Goal: Task Accomplishment & Management: Manage account settings

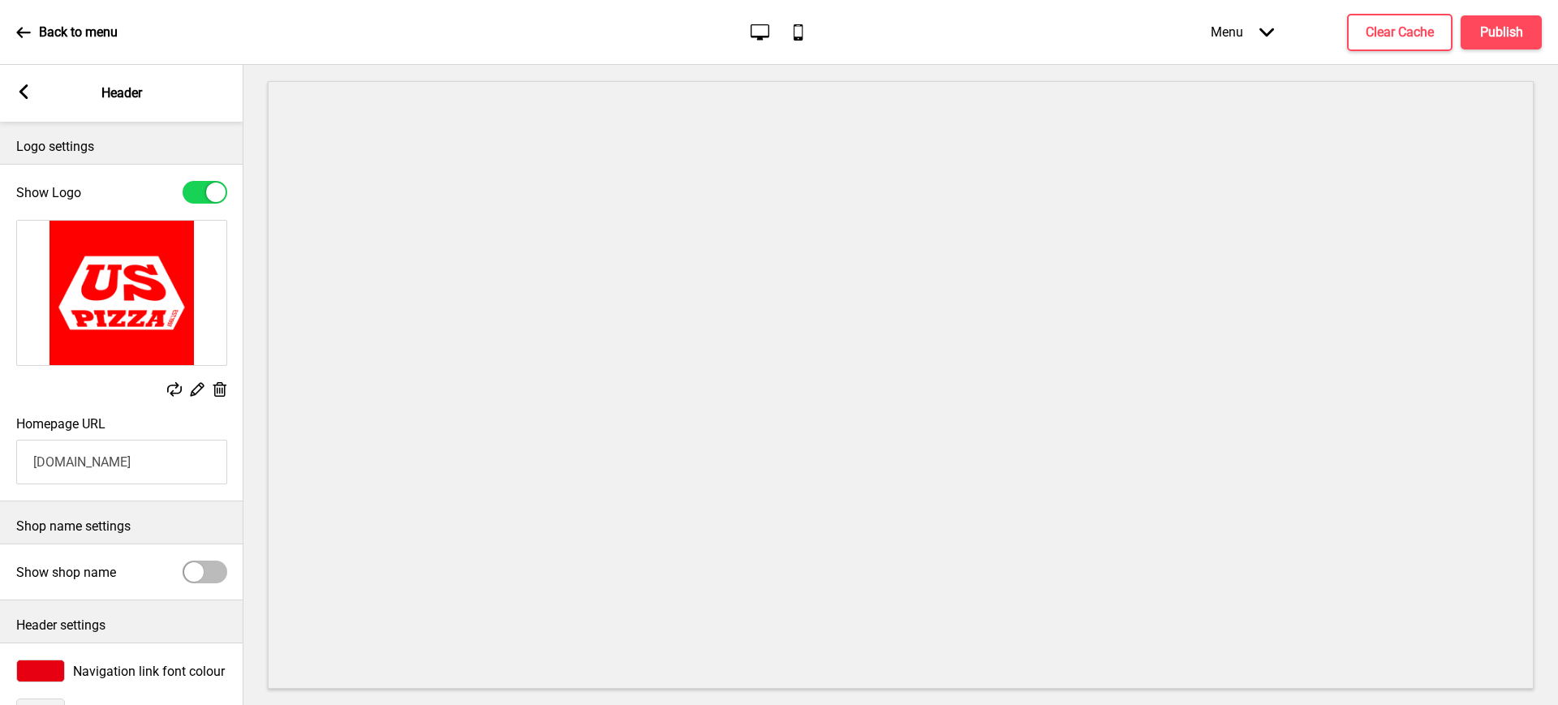
click at [27, 88] on rect at bounding box center [23, 91] width 15 height 15
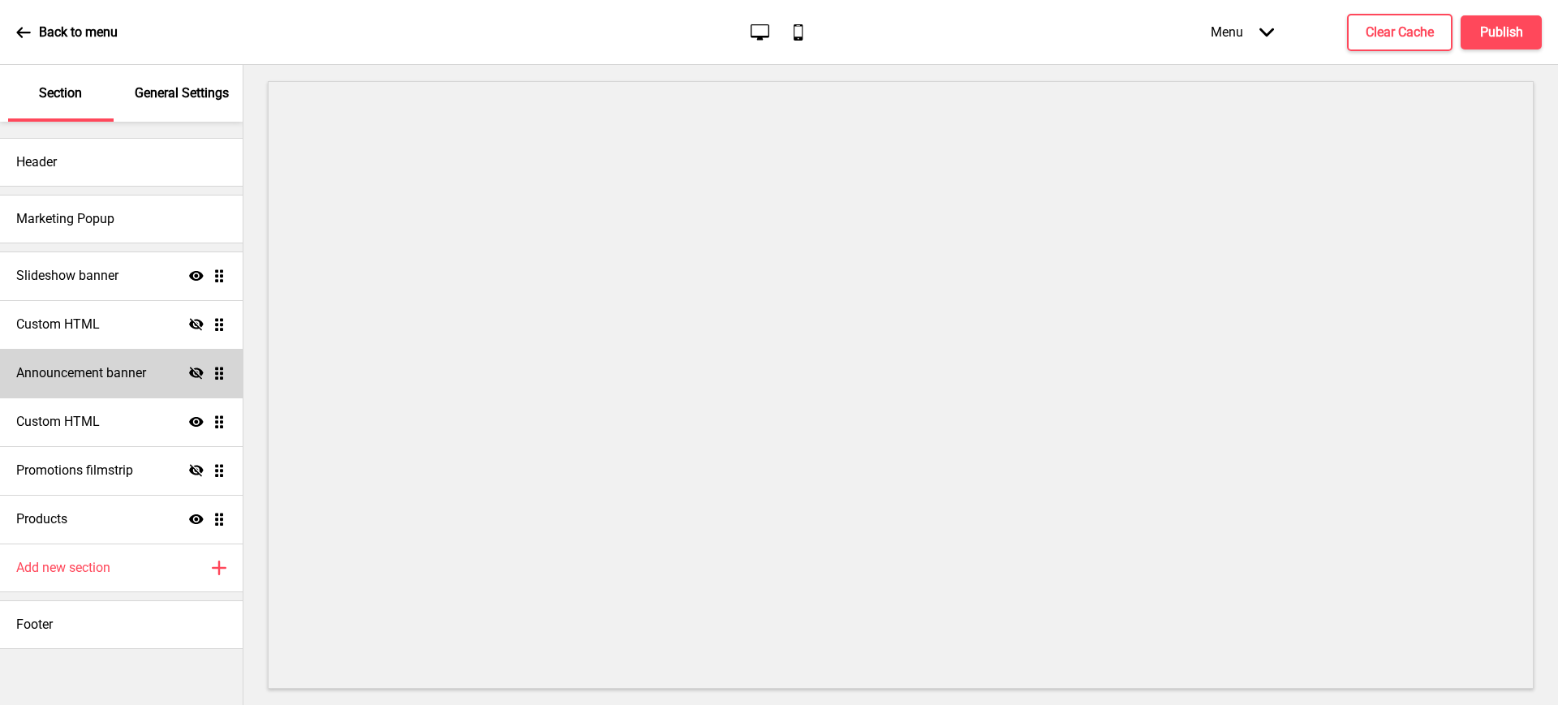
click at [102, 370] on h4 "Announcement banner" at bounding box center [81, 373] width 130 height 18
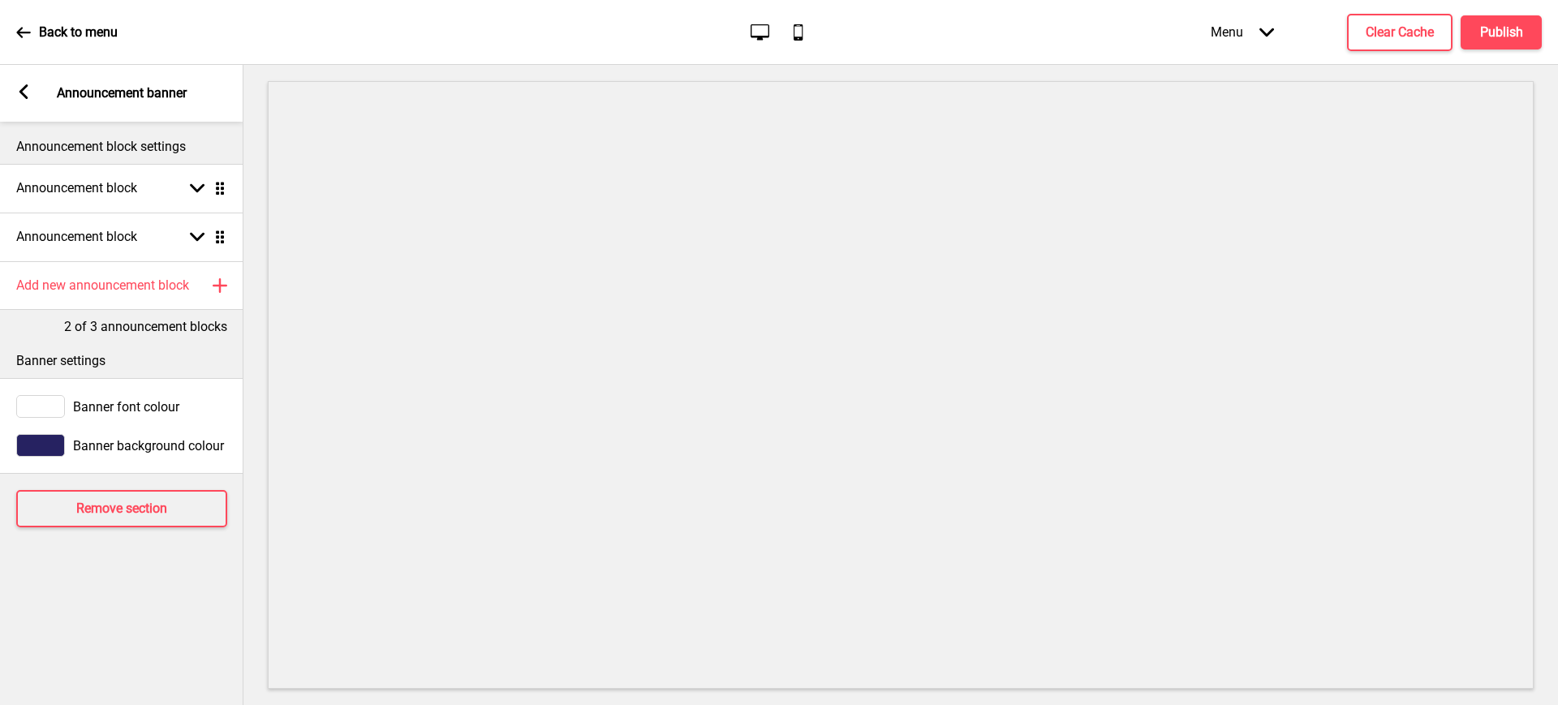
click at [26, 98] on icon at bounding box center [23, 91] width 9 height 15
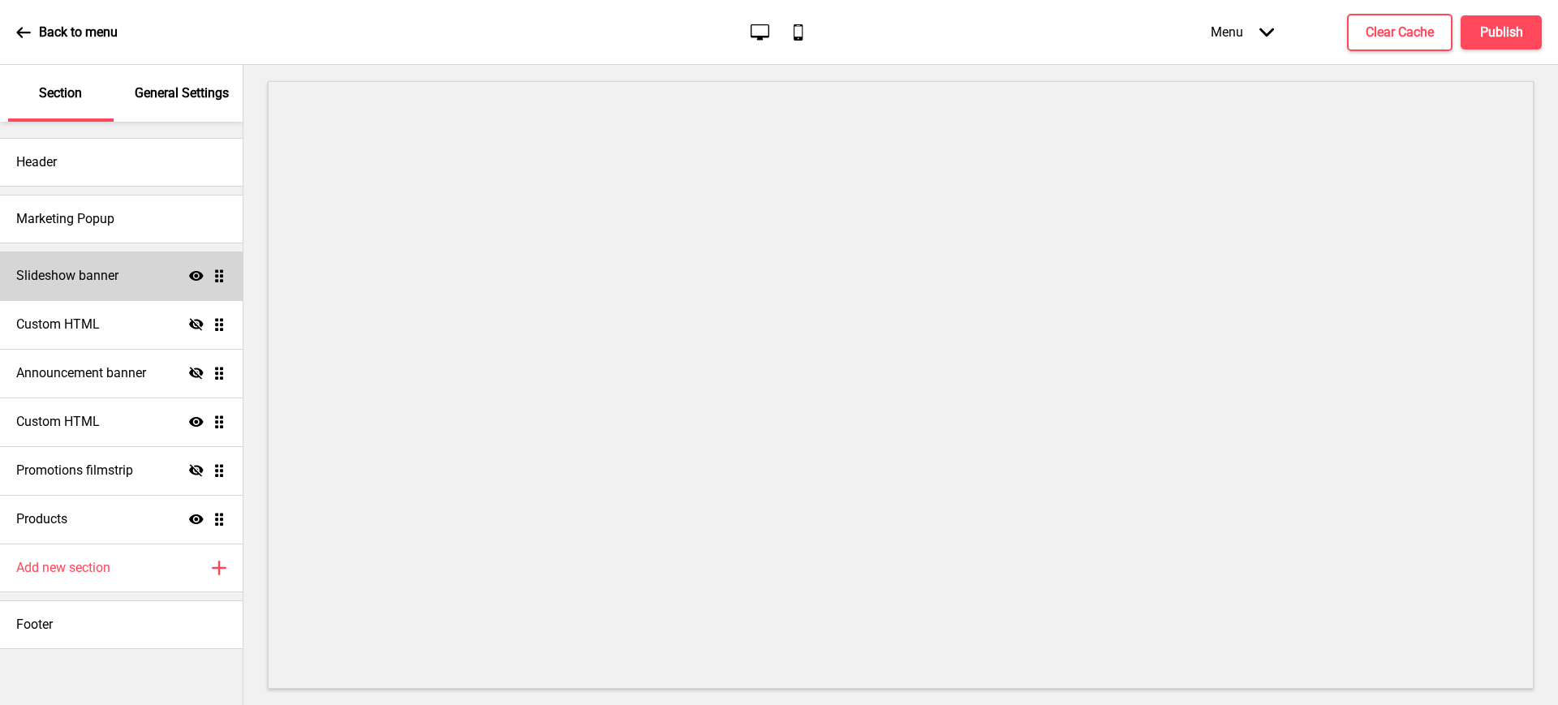
click at [53, 284] on h4 "Slideshow banner" at bounding box center [67, 276] width 102 height 18
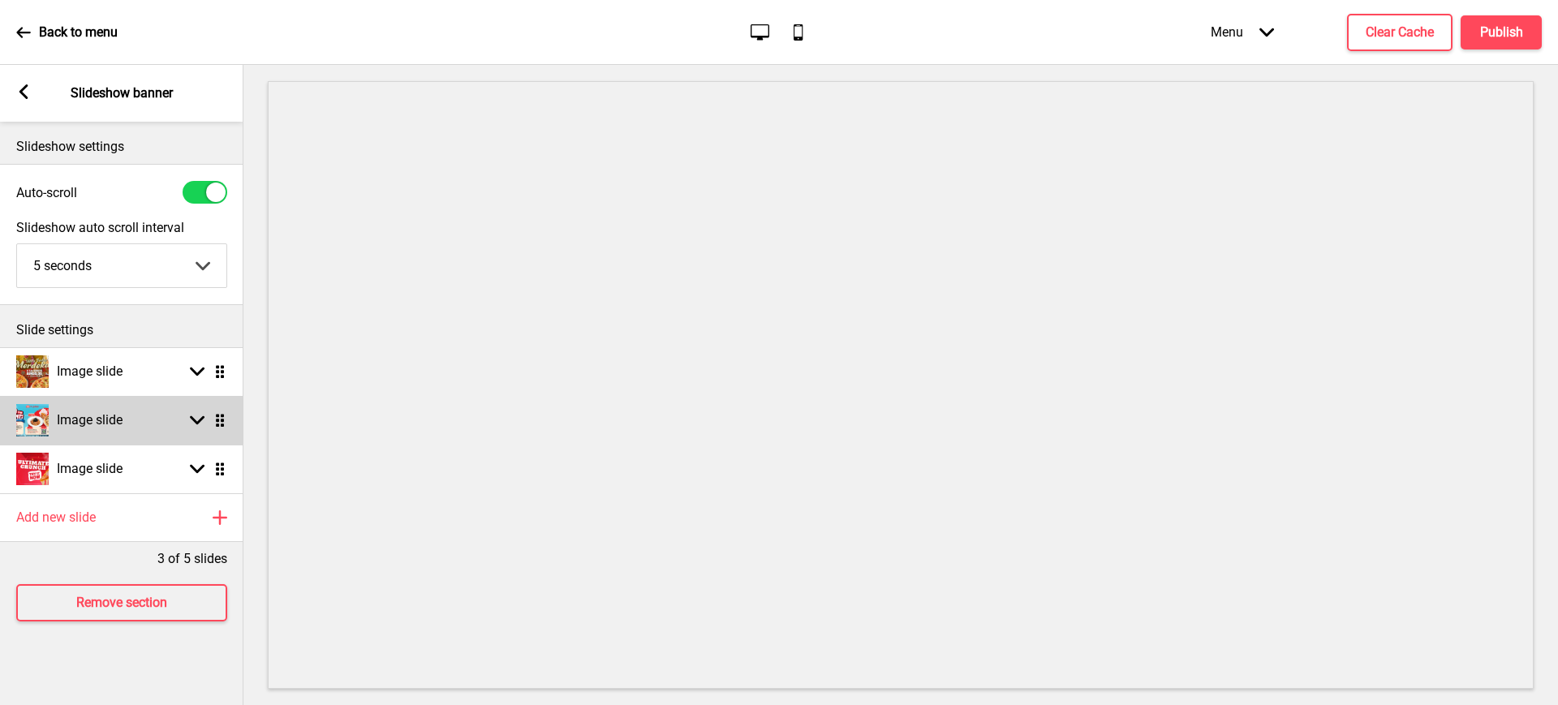
click at [189, 420] on div "Arrow down Drag" at bounding box center [204, 420] width 45 height 15
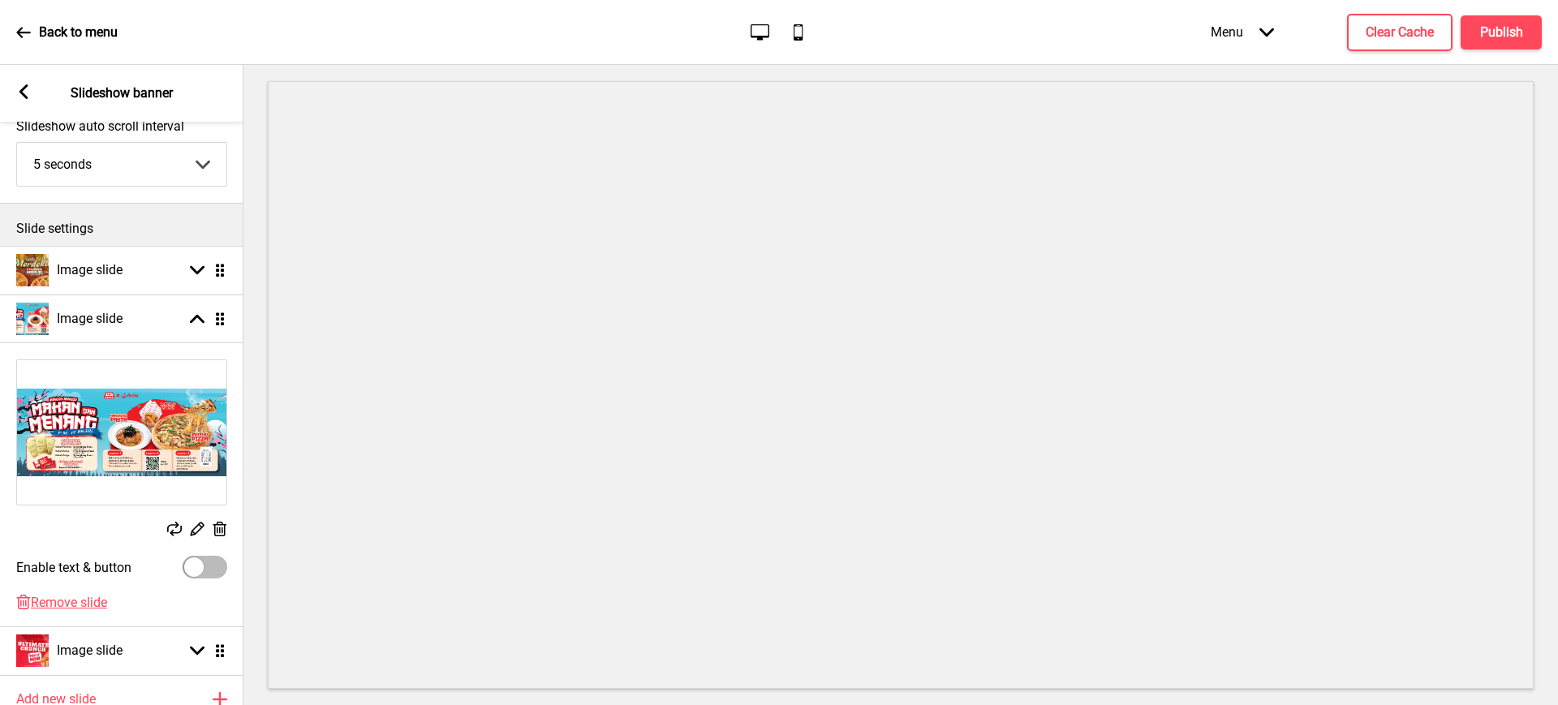
scroll to position [203, 0]
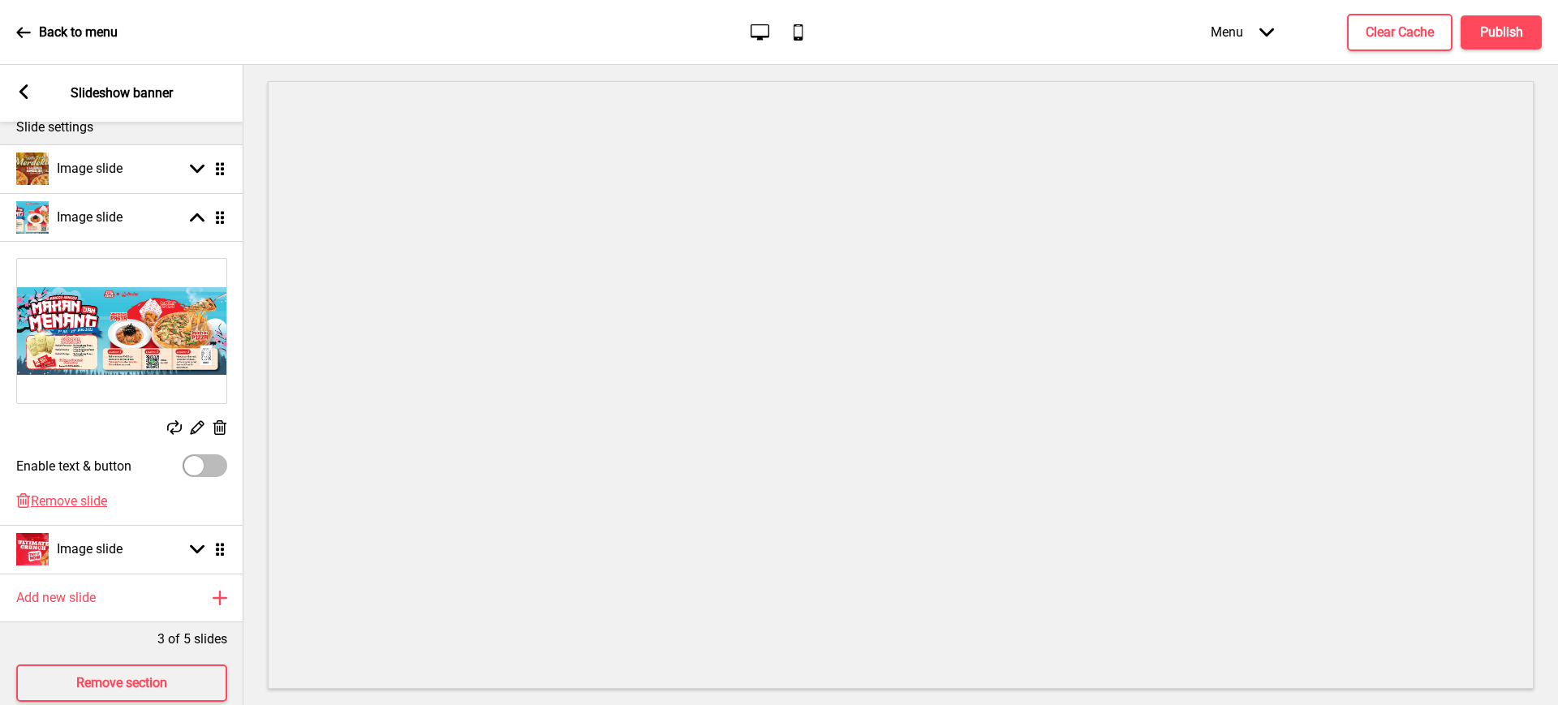
click at [222, 426] on icon at bounding box center [220, 427] width 14 height 15
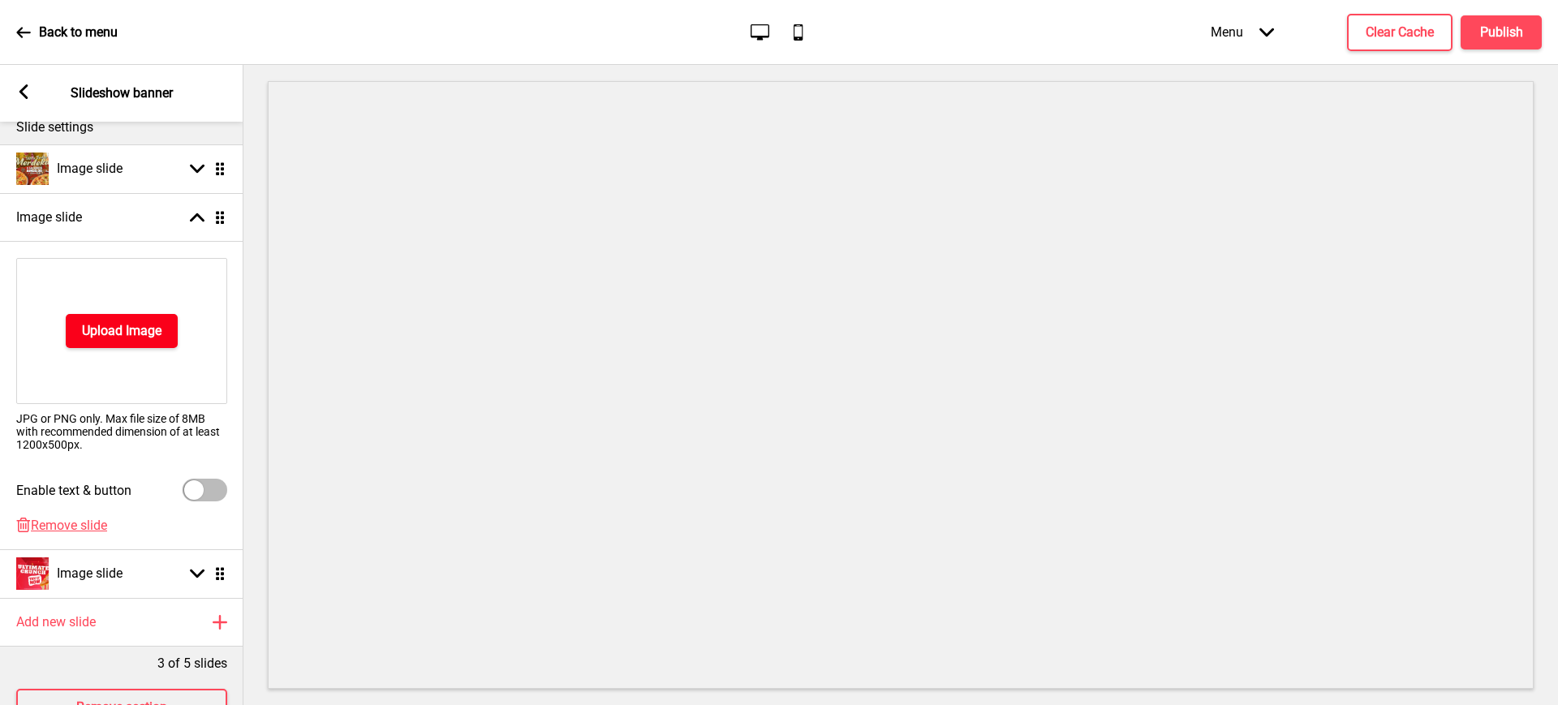
click at [105, 347] on button "Upload Image" at bounding box center [122, 331] width 112 height 34
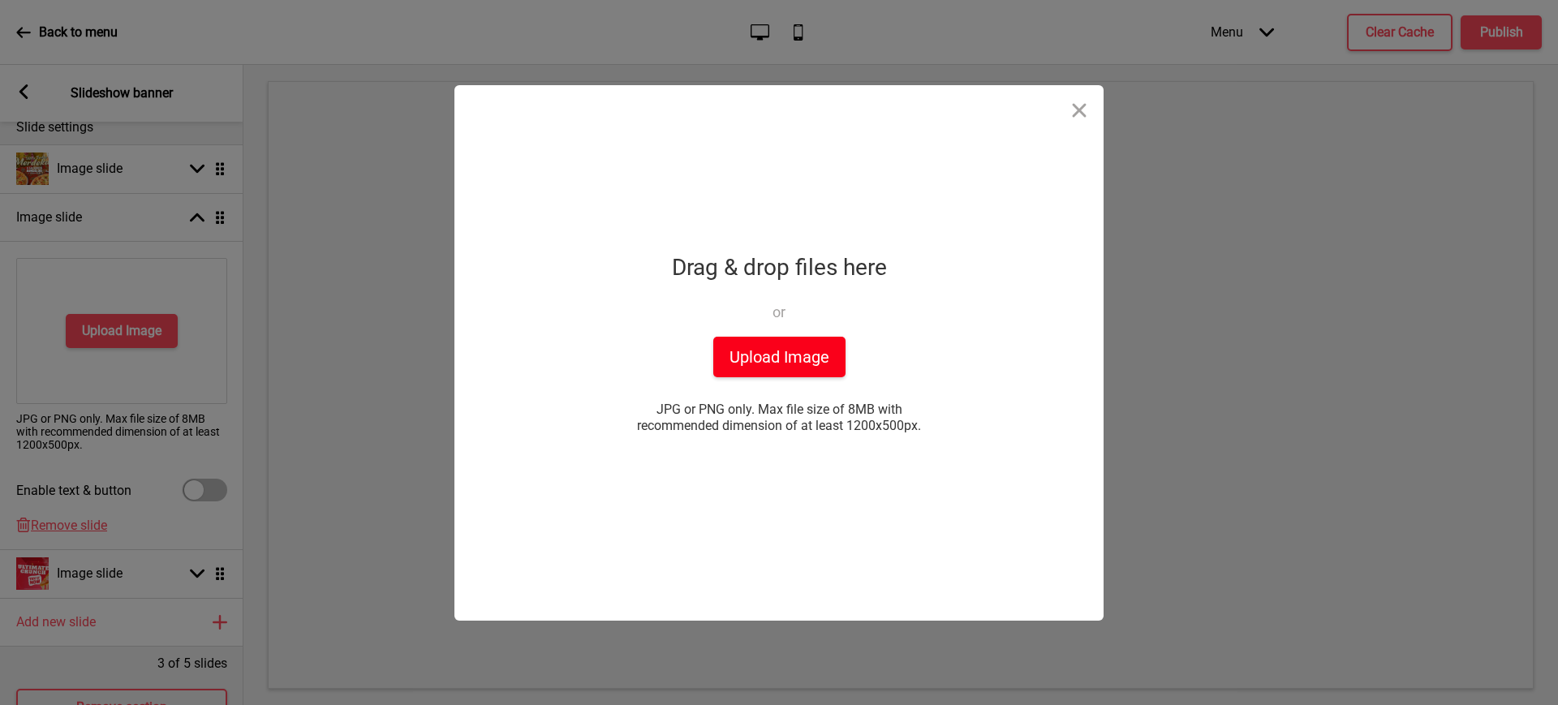
click at [785, 354] on button "Upload Image" at bounding box center [779, 357] width 132 height 41
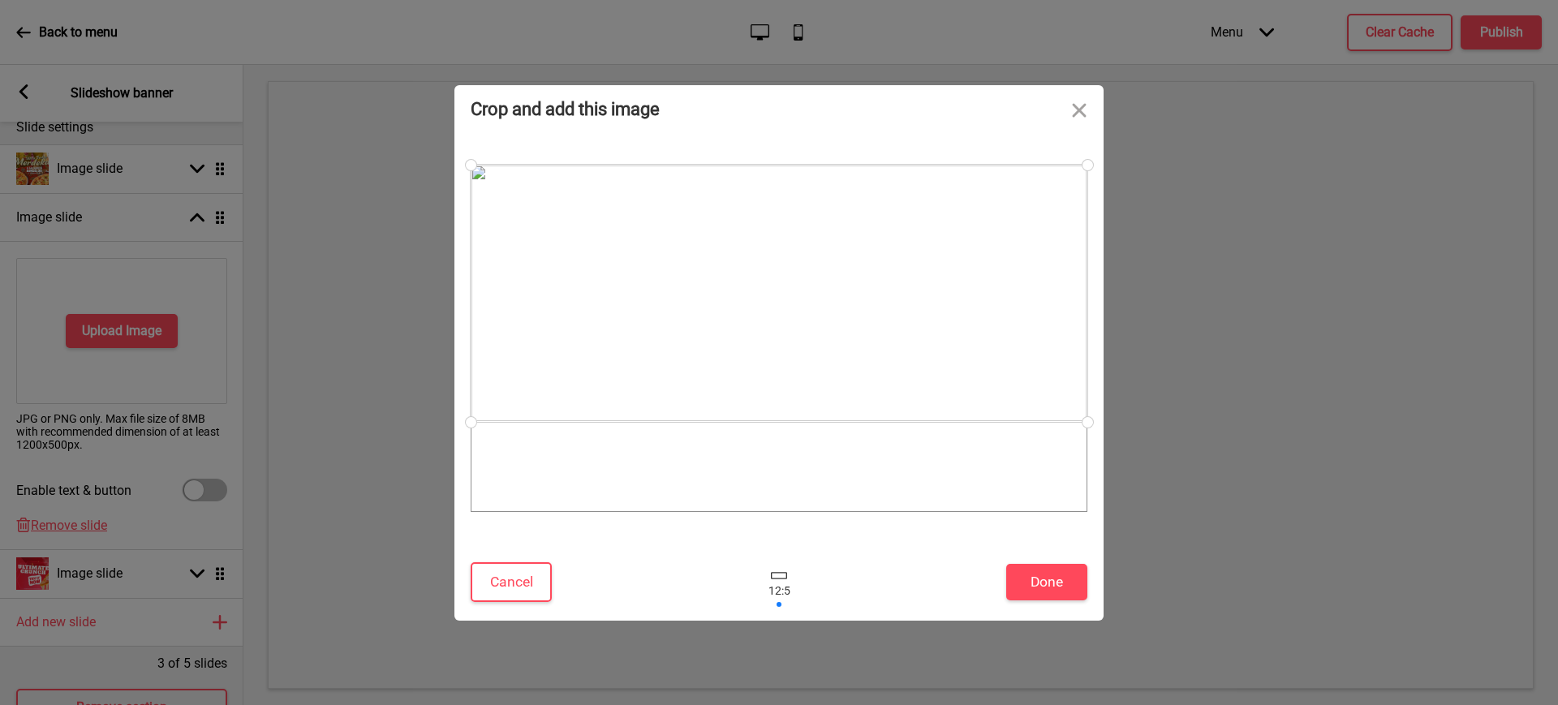
drag, startPoint x: 882, startPoint y: 342, endPoint x: 903, endPoint y: 249, distance: 94.9
click at [903, 249] on div at bounding box center [779, 293] width 617 height 257
drag, startPoint x: 1076, startPoint y: 418, endPoint x: 1023, endPoint y: 359, distance: 79.3
click at [1023, 359] on div at bounding box center [779, 338] width 617 height 347
click at [960, 302] on div at bounding box center [786, 280] width 553 height 230
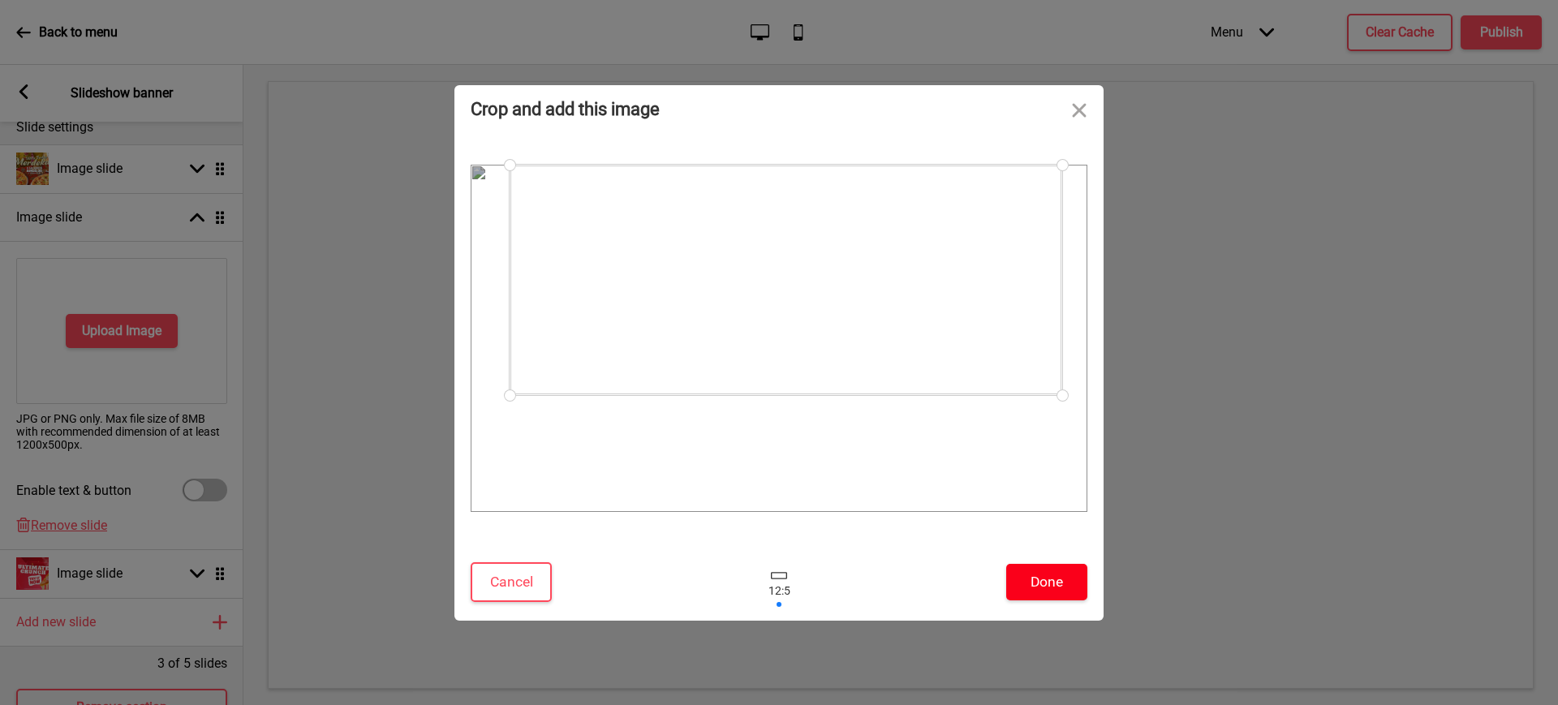
click at [1044, 584] on button "Done" at bounding box center [1046, 582] width 81 height 37
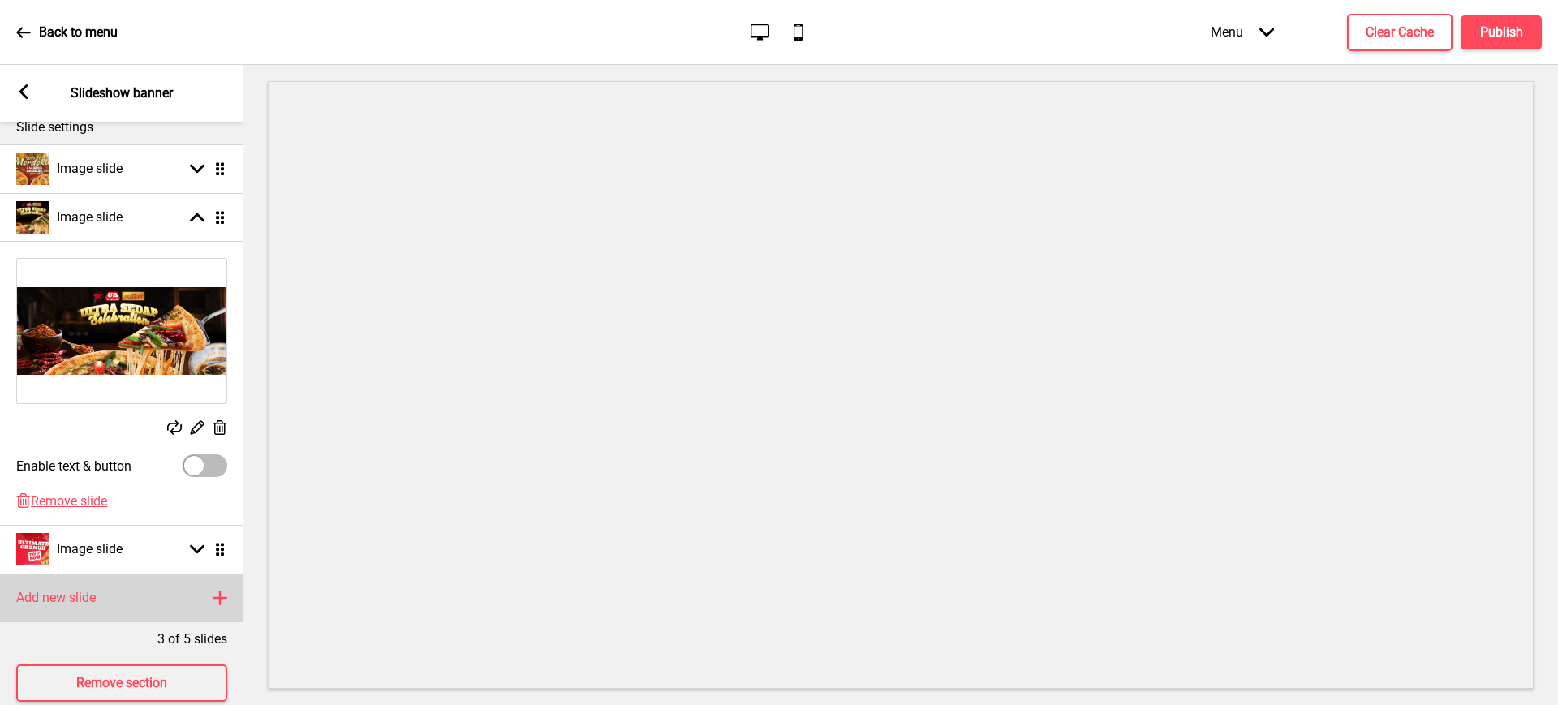
click at [59, 586] on div "Add new slide Plus" at bounding box center [121, 598] width 243 height 49
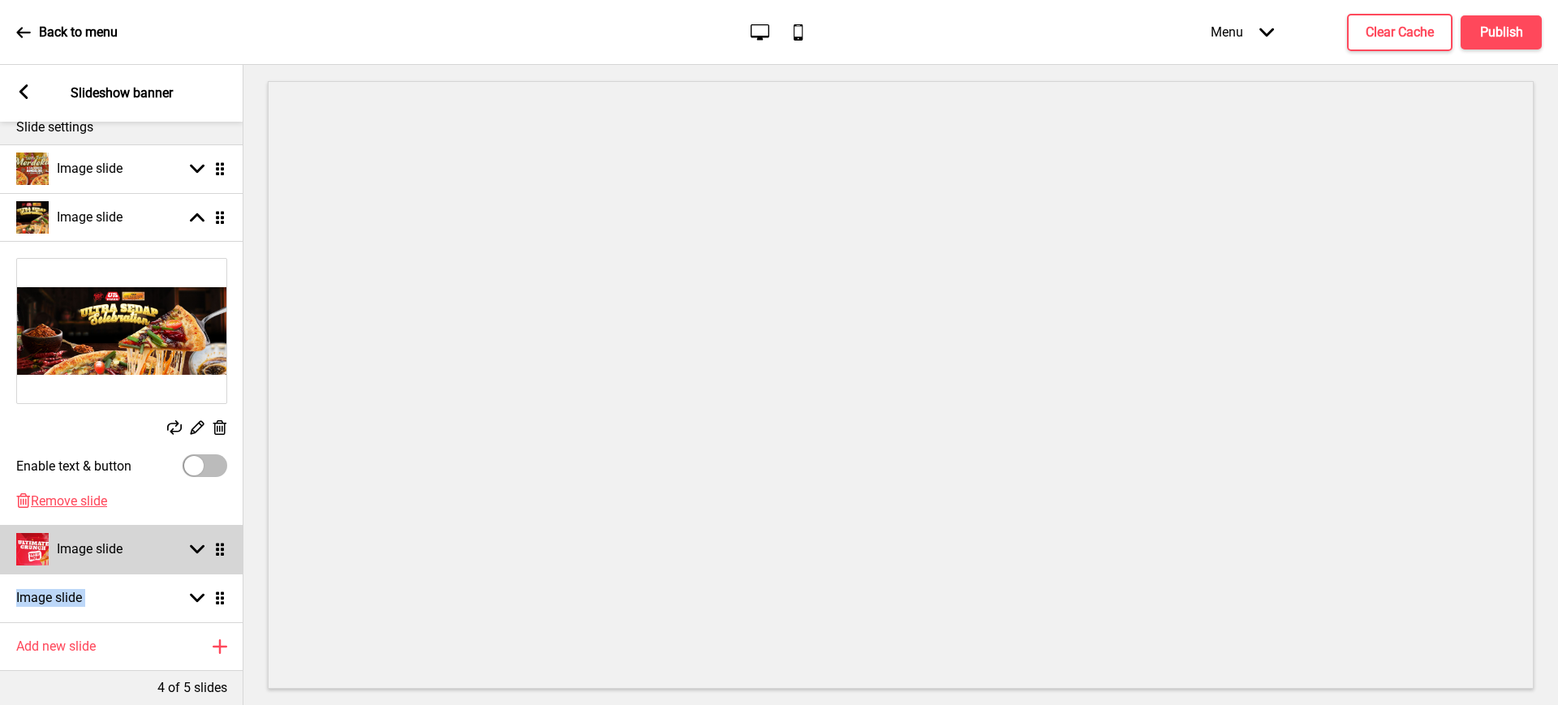
drag, startPoint x: 152, startPoint y: 609, endPoint x: 170, endPoint y: 557, distance: 56.0
click at [170, 557] on ul "Image slide Arrow down Drag Image slide Arrow up Drag Replace Edit Delete Enabl…" at bounding box center [121, 383] width 243 height 478
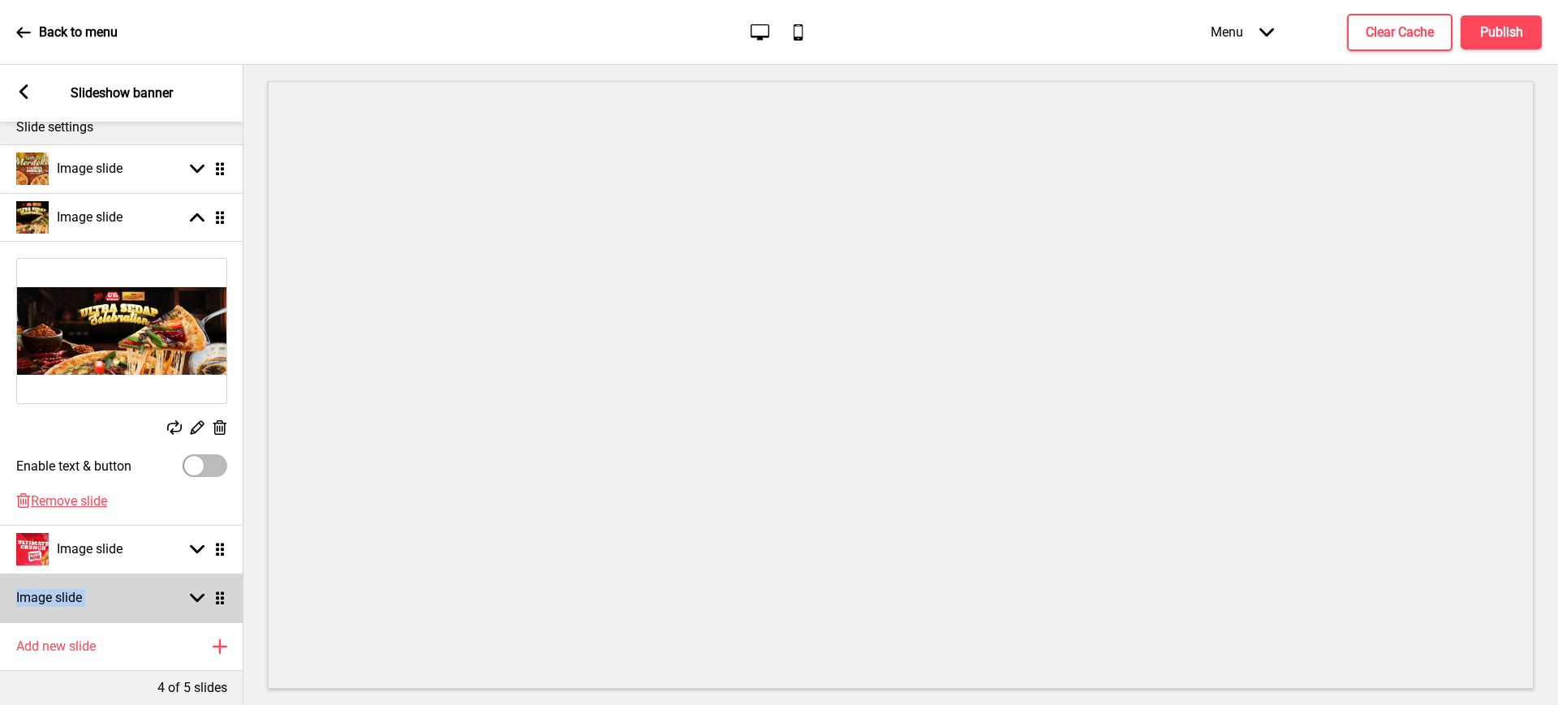
scroll to position [0, 1]
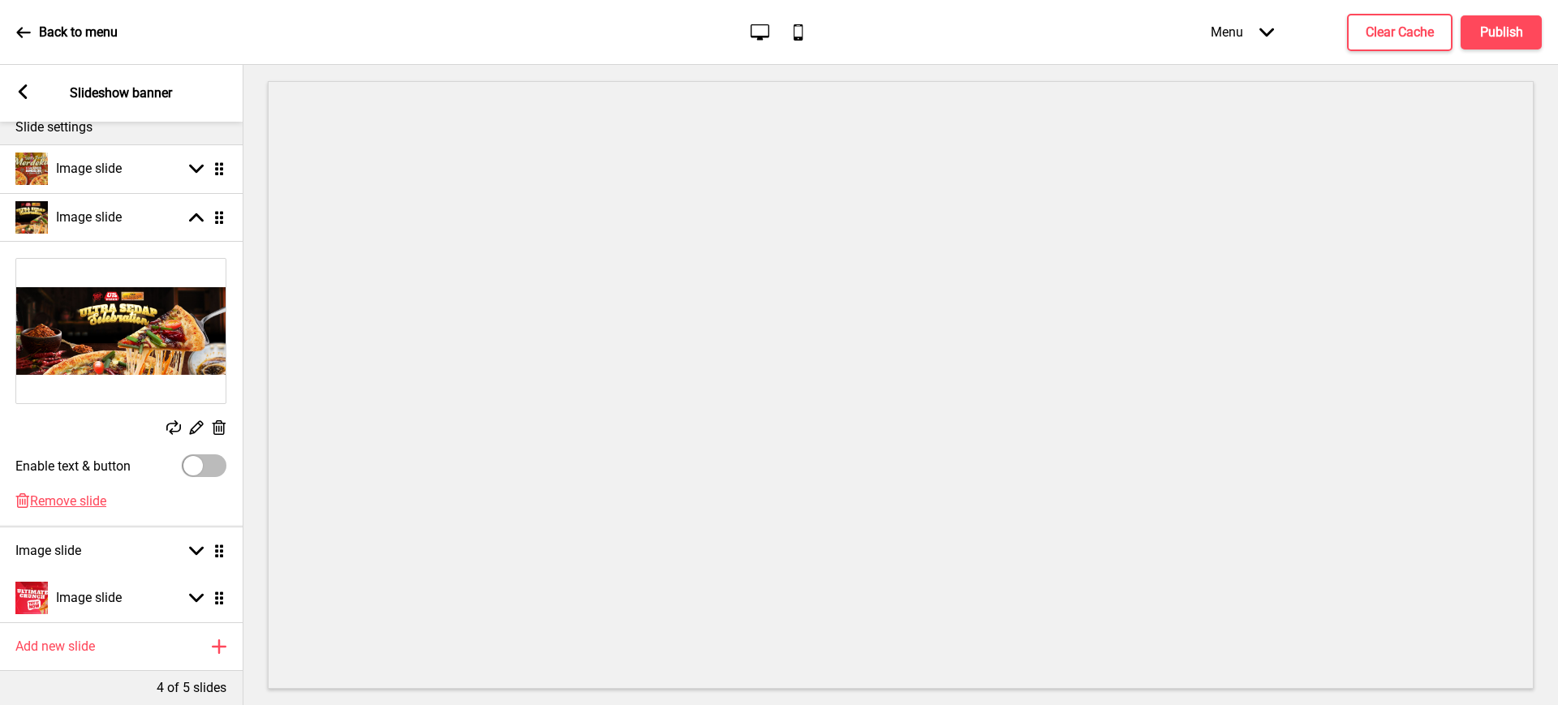
drag, startPoint x: 220, startPoint y: 601, endPoint x: 229, endPoint y: 527, distance: 75.2
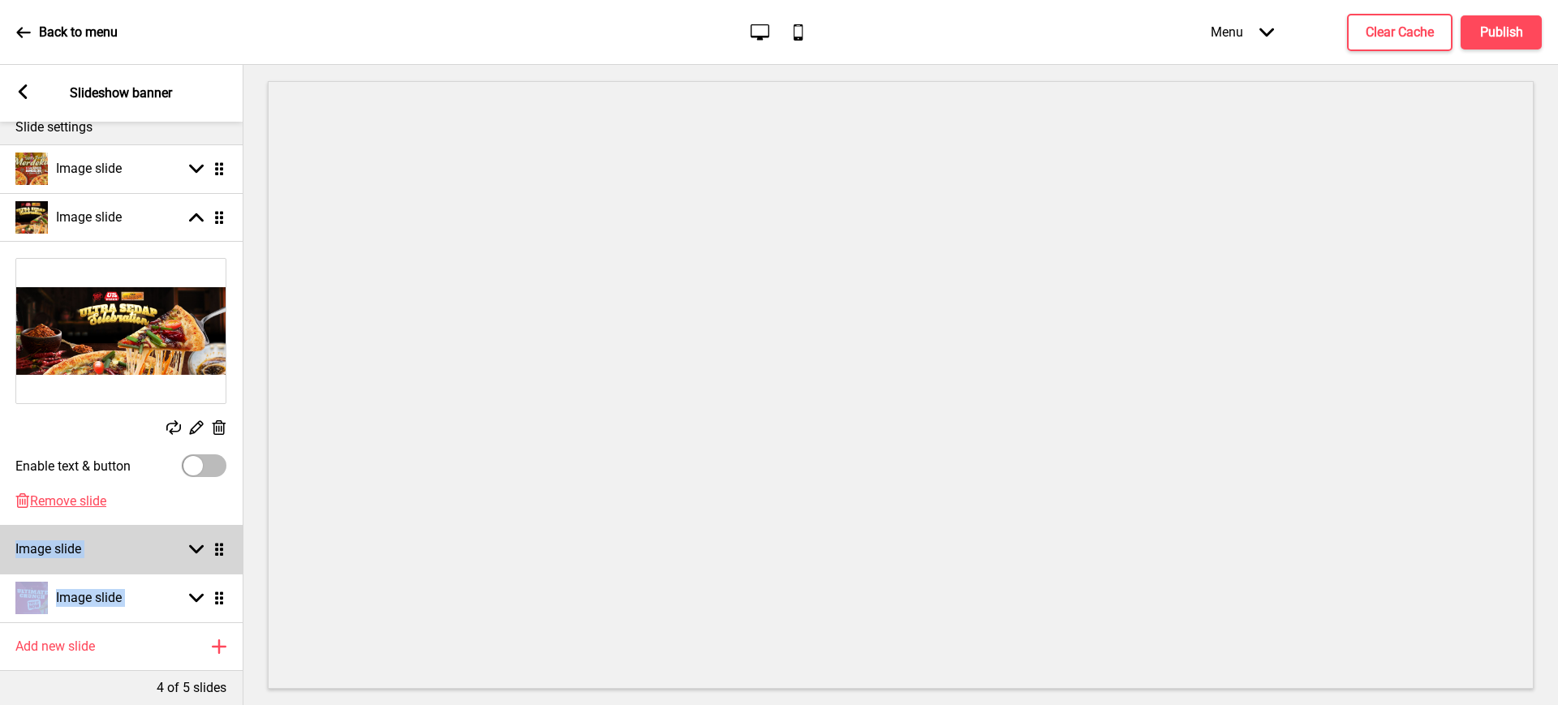
click at [98, 542] on div "Image slide Arrow down Drag" at bounding box center [120, 549] width 243 height 49
select select "right"
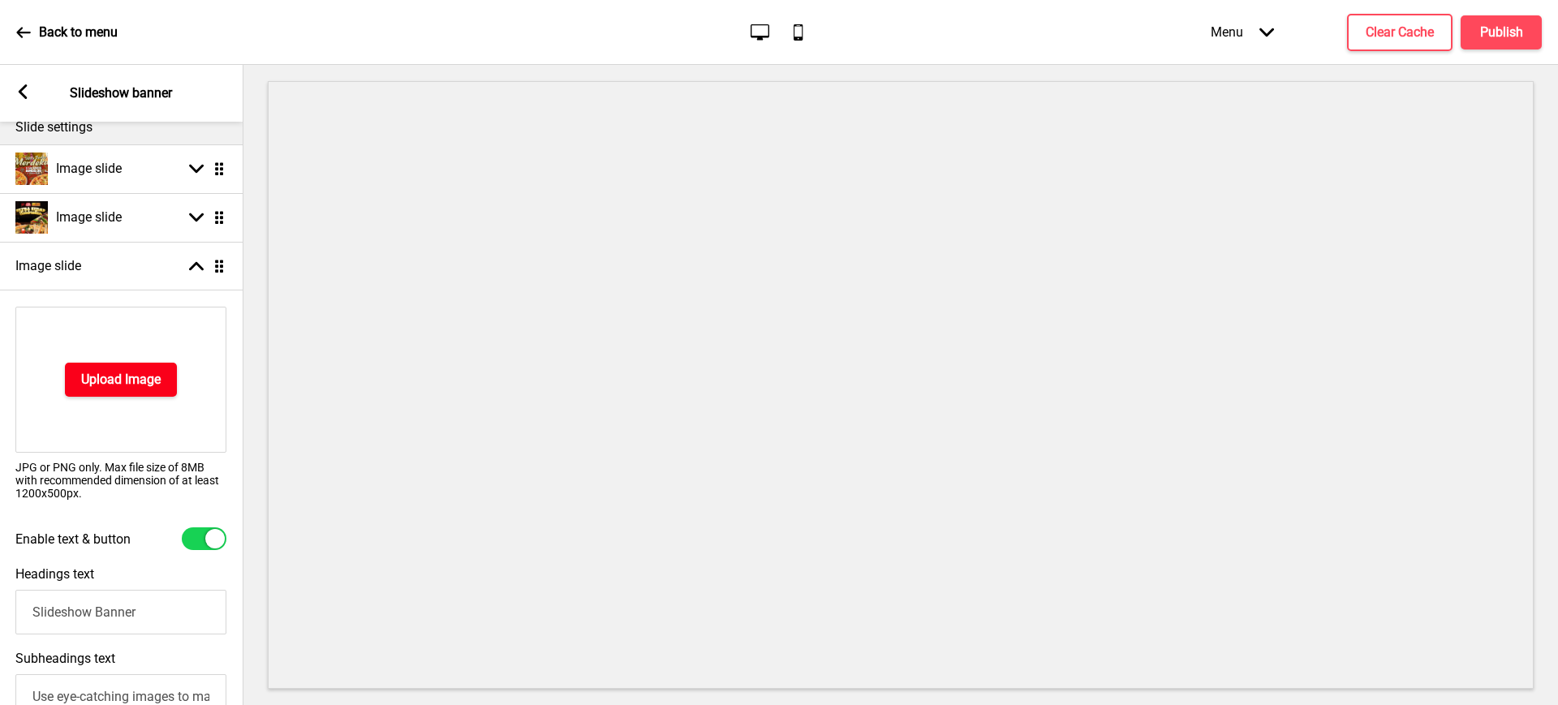
click at [153, 383] on h4 "Upload Image" at bounding box center [121, 380] width 80 height 18
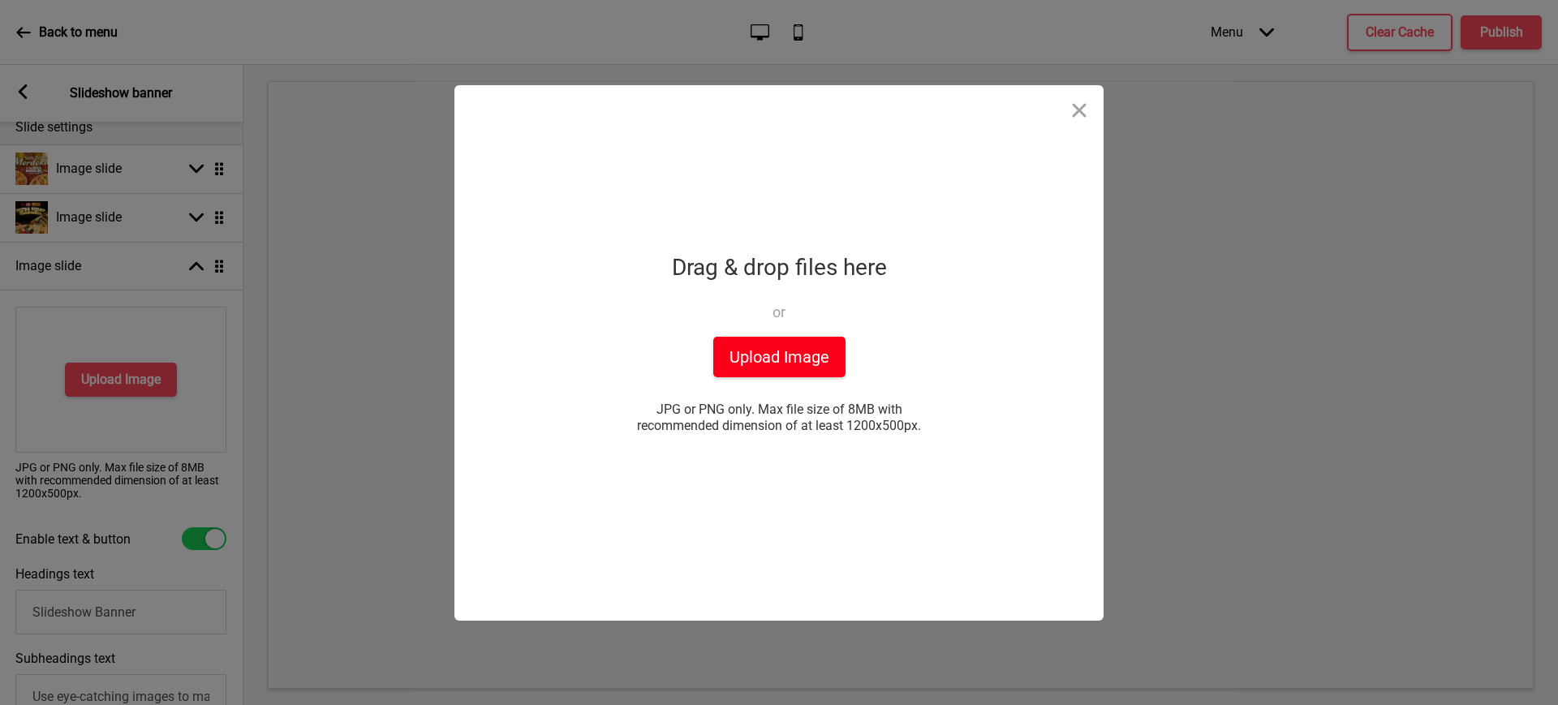
click at [831, 342] on button "Upload Image" at bounding box center [779, 357] width 132 height 41
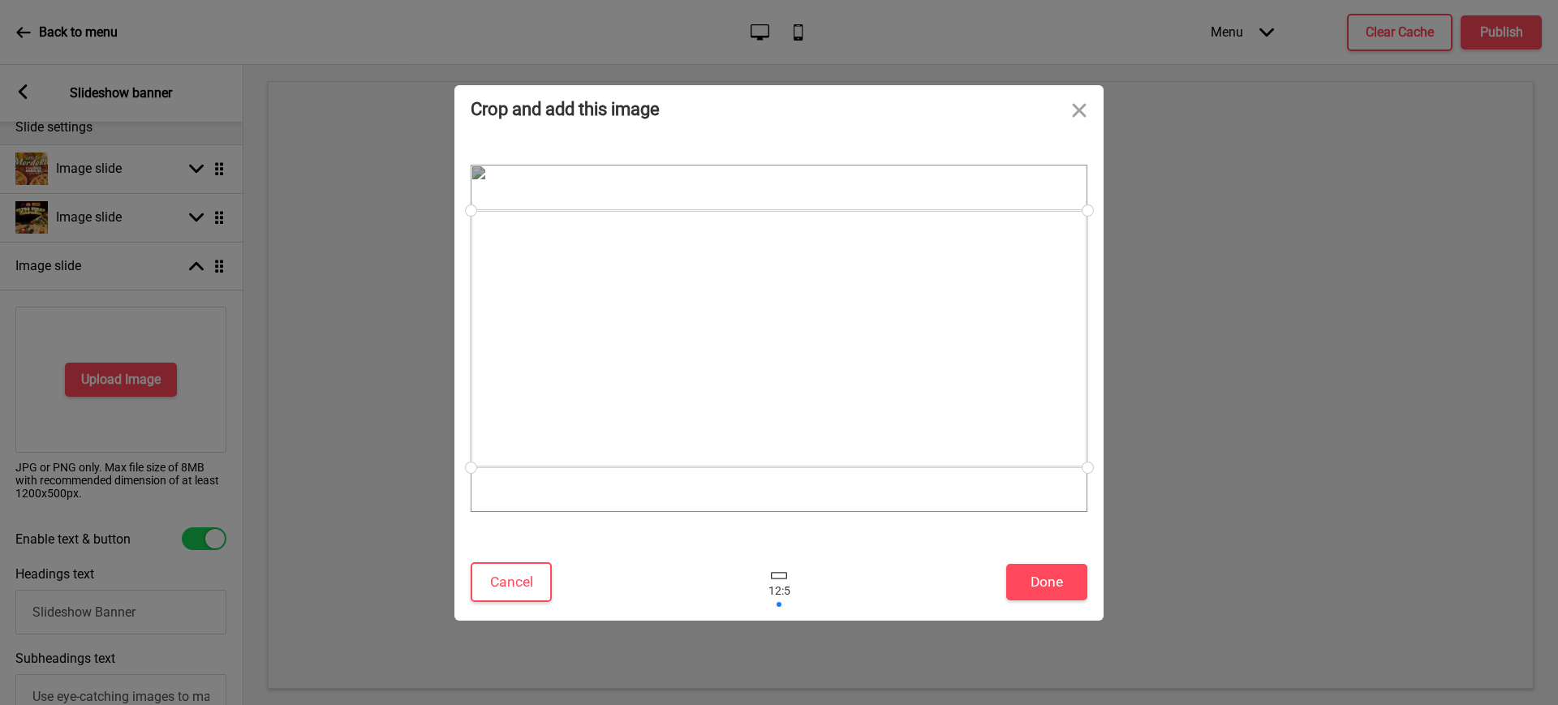
click at [892, 331] on div at bounding box center [779, 338] width 617 height 257
drag, startPoint x: 1087, startPoint y: 212, endPoint x: 1072, endPoint y: 238, distance: 29.8
click at [1072, 238] on div at bounding box center [779, 338] width 617 height 347
click at [991, 269] on div at bounding box center [778, 342] width 601 height 251
click at [1039, 587] on button "Done" at bounding box center [1046, 582] width 81 height 37
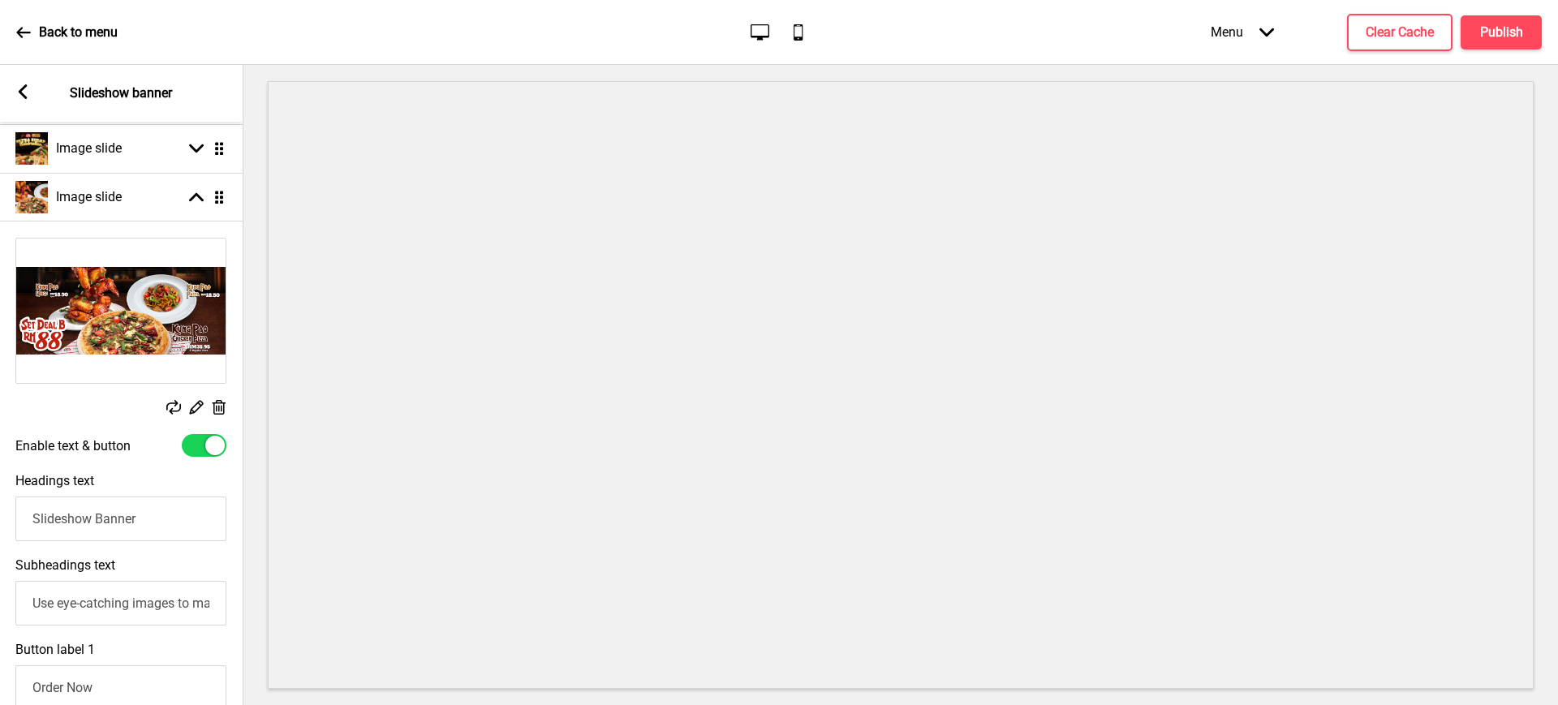
scroll to position [406, 0]
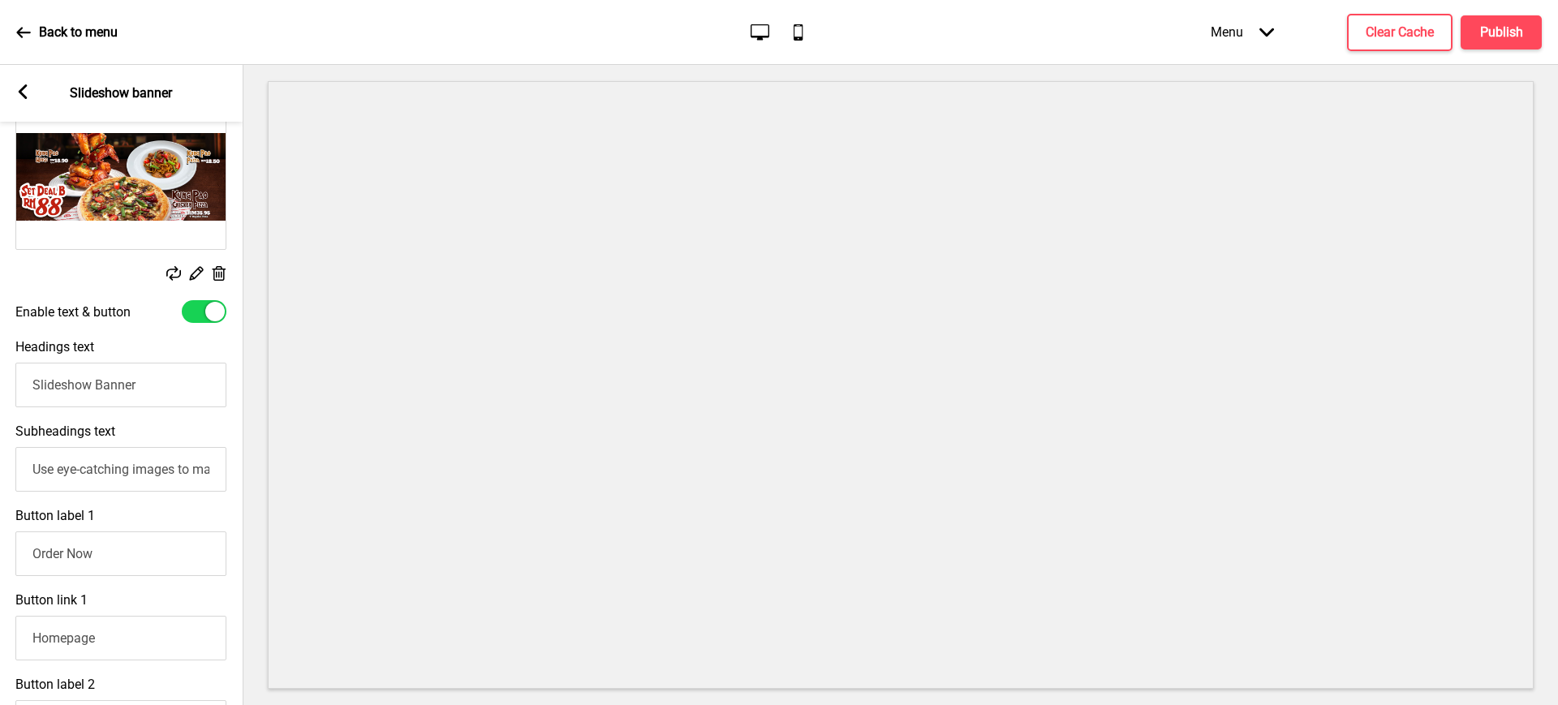
click at [217, 310] on div at bounding box center [214, 311] width 19 height 19
checkbox input "false"
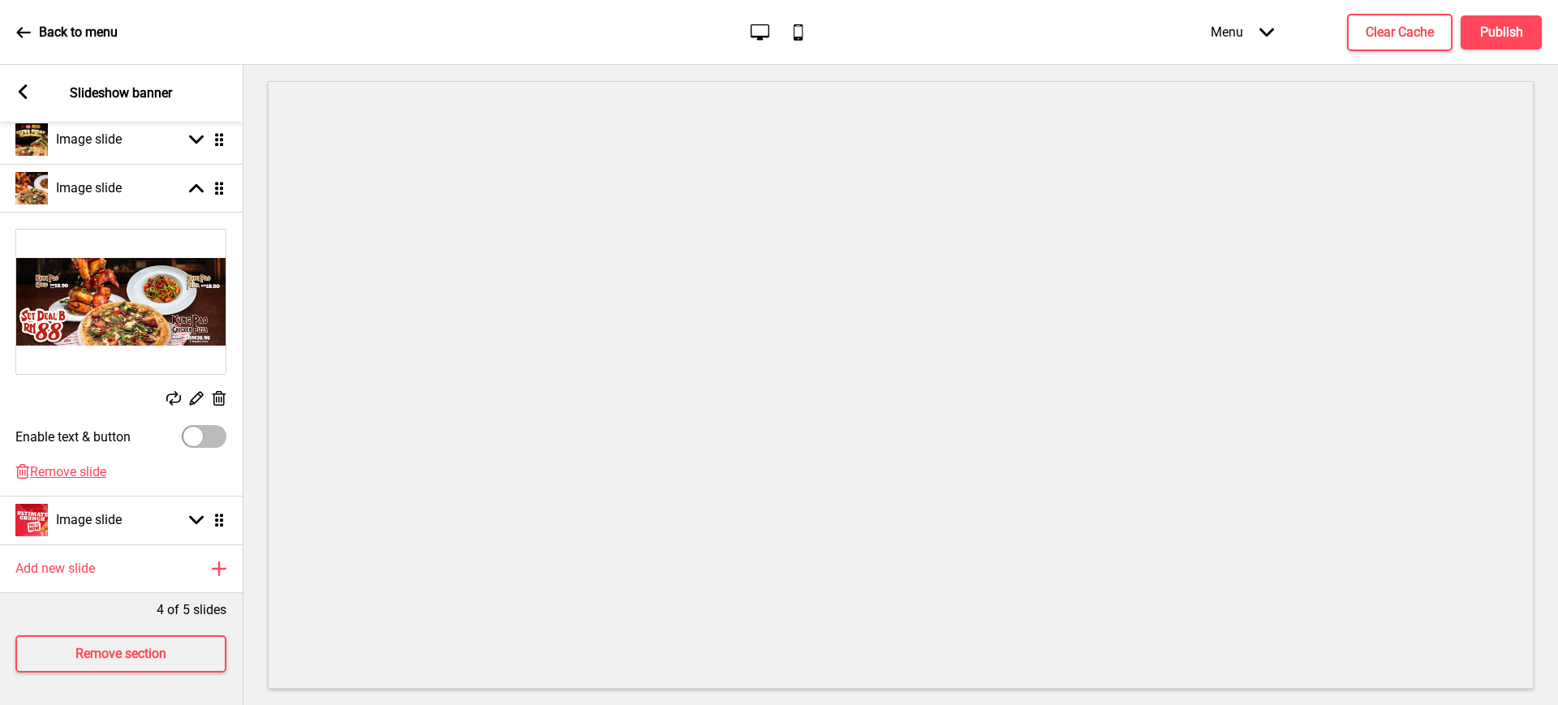
scroll to position [296, 0]
click at [88, 275] on img at bounding box center [120, 302] width 209 height 144
click at [199, 392] on icon at bounding box center [197, 399] width 14 height 14
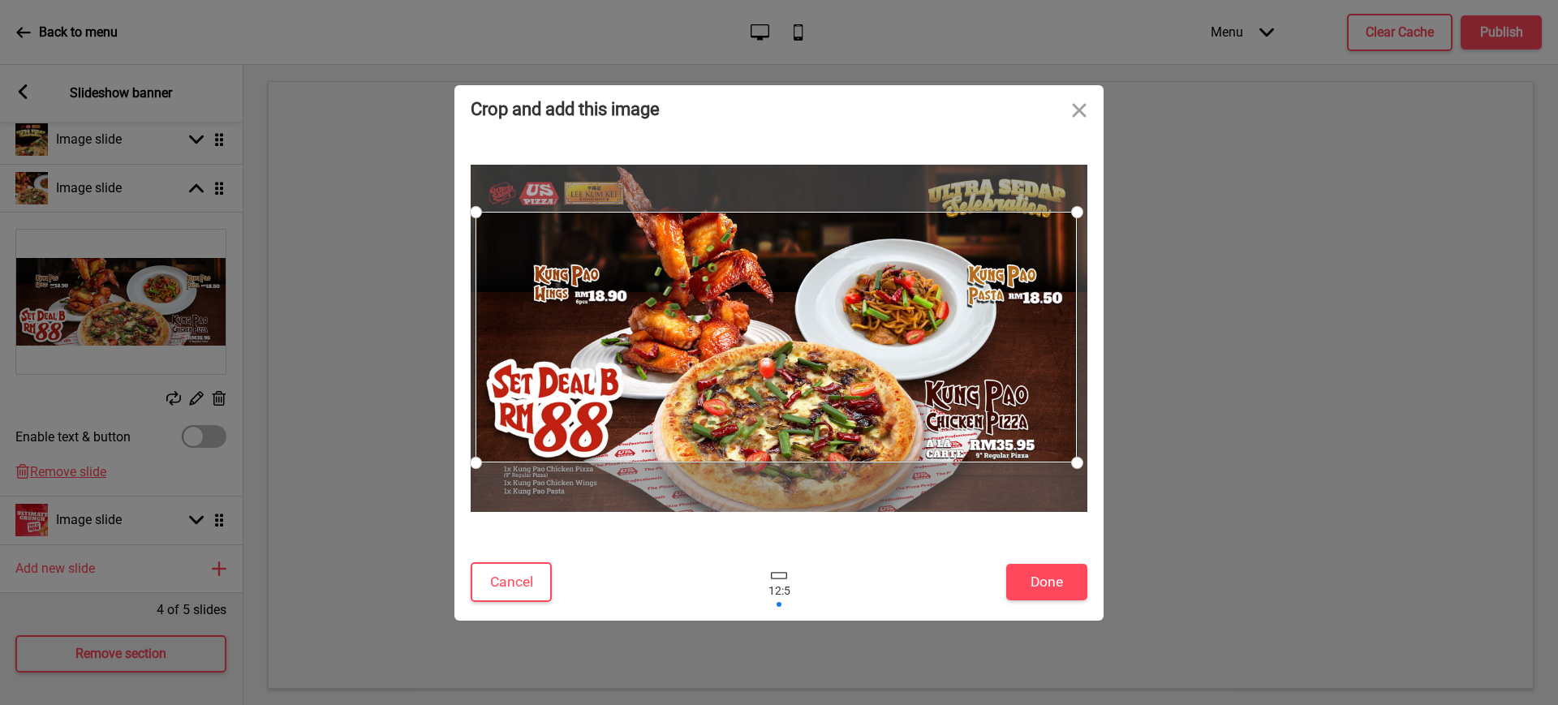
drag, startPoint x: 786, startPoint y: 372, endPoint x: 777, endPoint y: 366, distance: 10.6
click at [777, 366] on div at bounding box center [776, 337] width 601 height 251
drag, startPoint x: 1074, startPoint y: 214, endPoint x: 1066, endPoint y: 229, distance: 17.1
click at [1066, 229] on div at bounding box center [1067, 216] width 28 height 28
drag, startPoint x: 973, startPoint y: 263, endPoint x: 982, endPoint y: 263, distance: 8.9
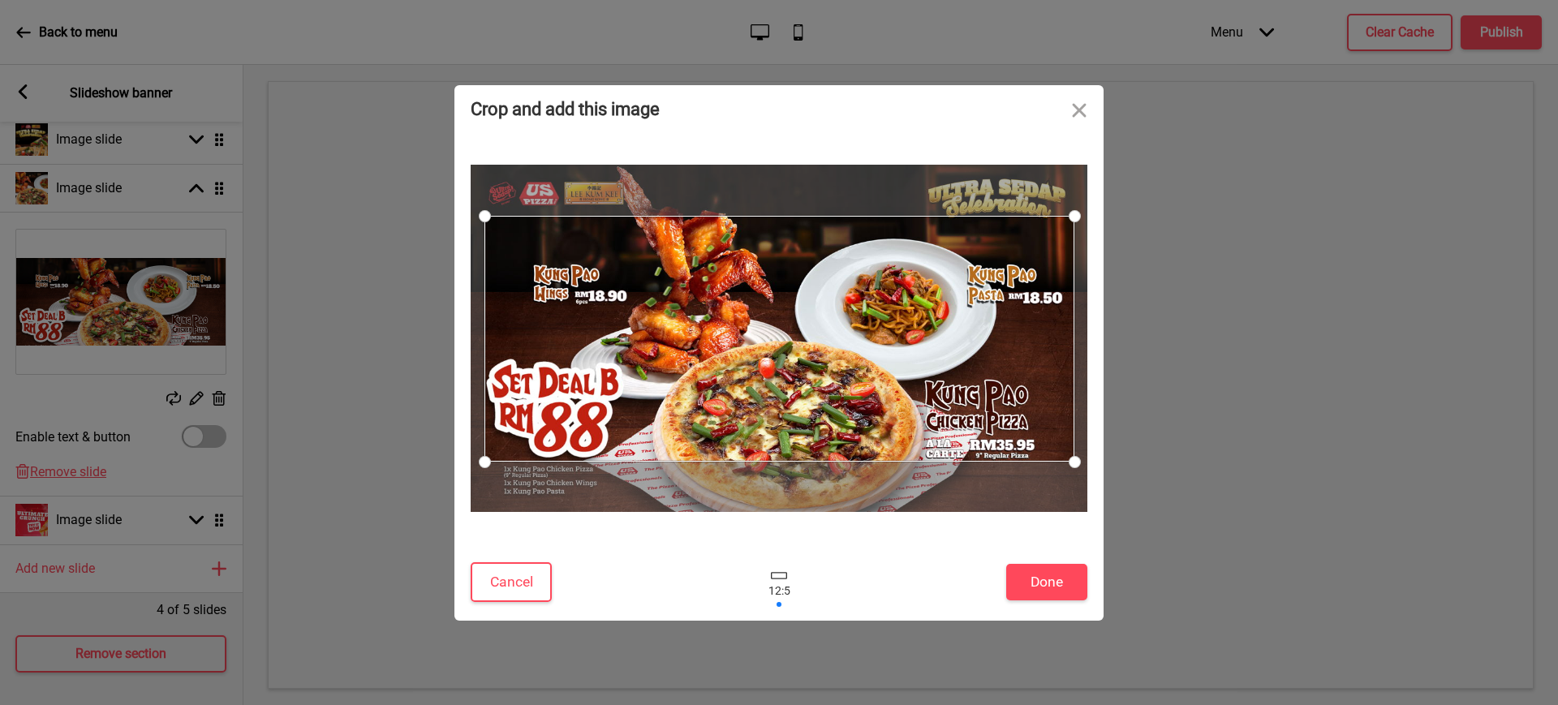
click at [982, 263] on div at bounding box center [779, 339] width 590 height 246
click at [1034, 578] on button "Done" at bounding box center [1046, 582] width 81 height 37
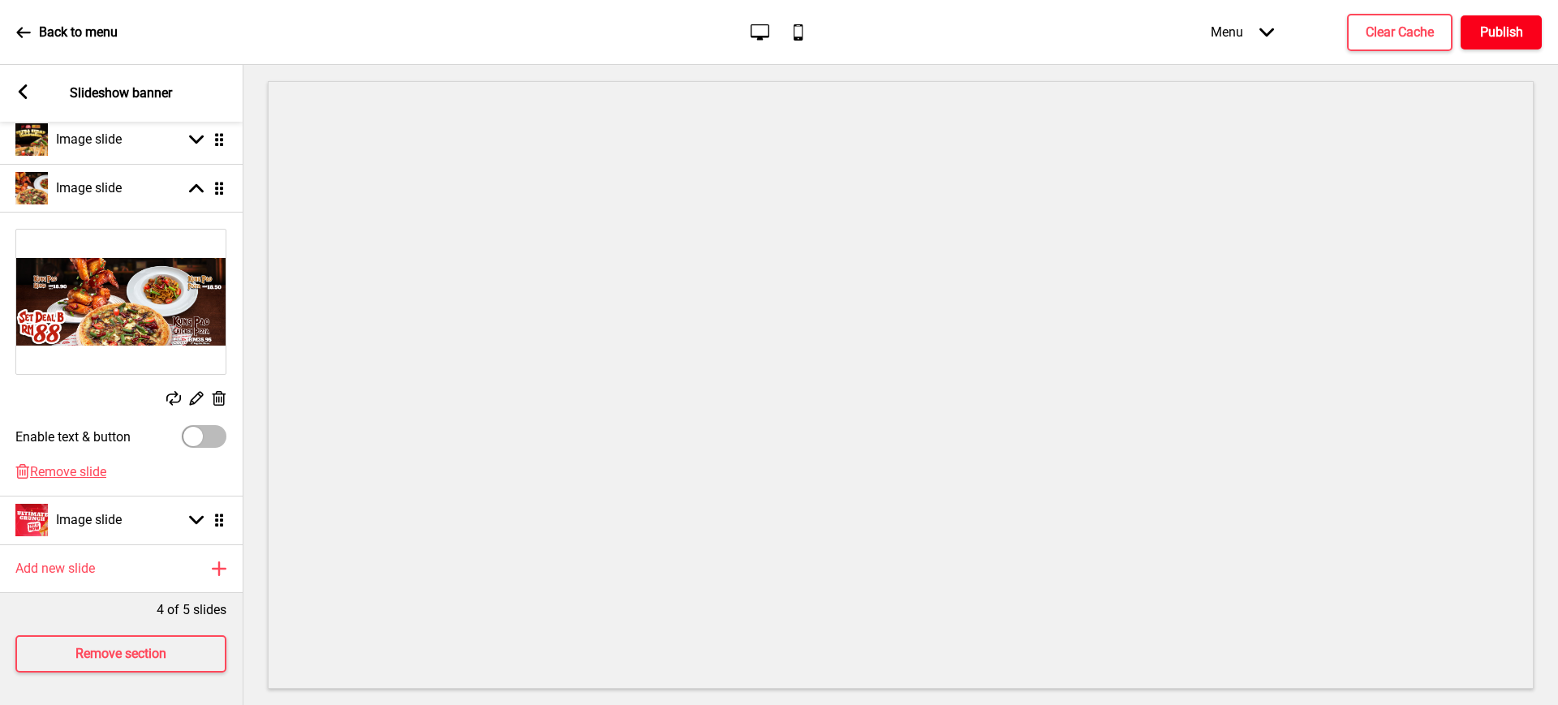
click at [1482, 38] on h4 "Publish" at bounding box center [1501, 33] width 43 height 18
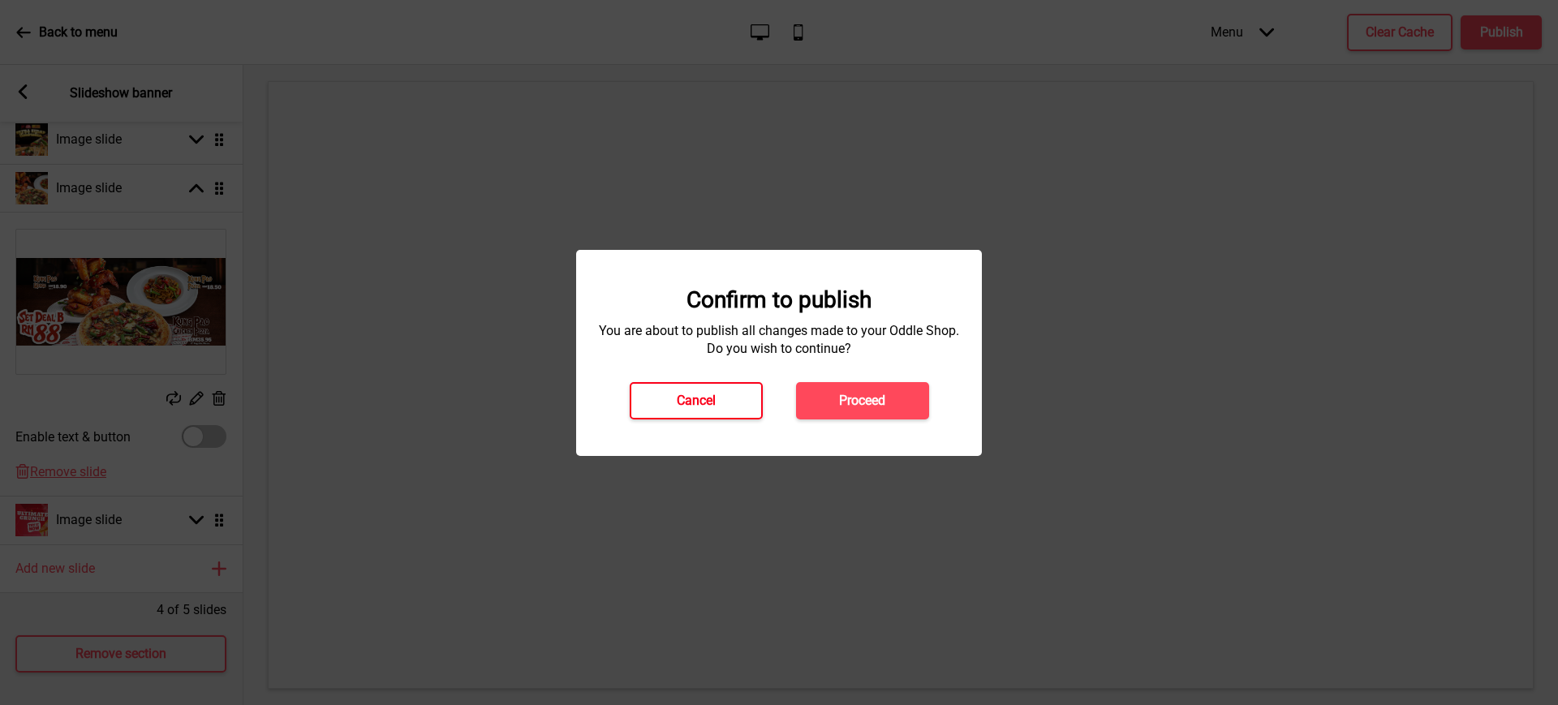
click at [730, 407] on button "Cancel" at bounding box center [696, 400] width 133 height 37
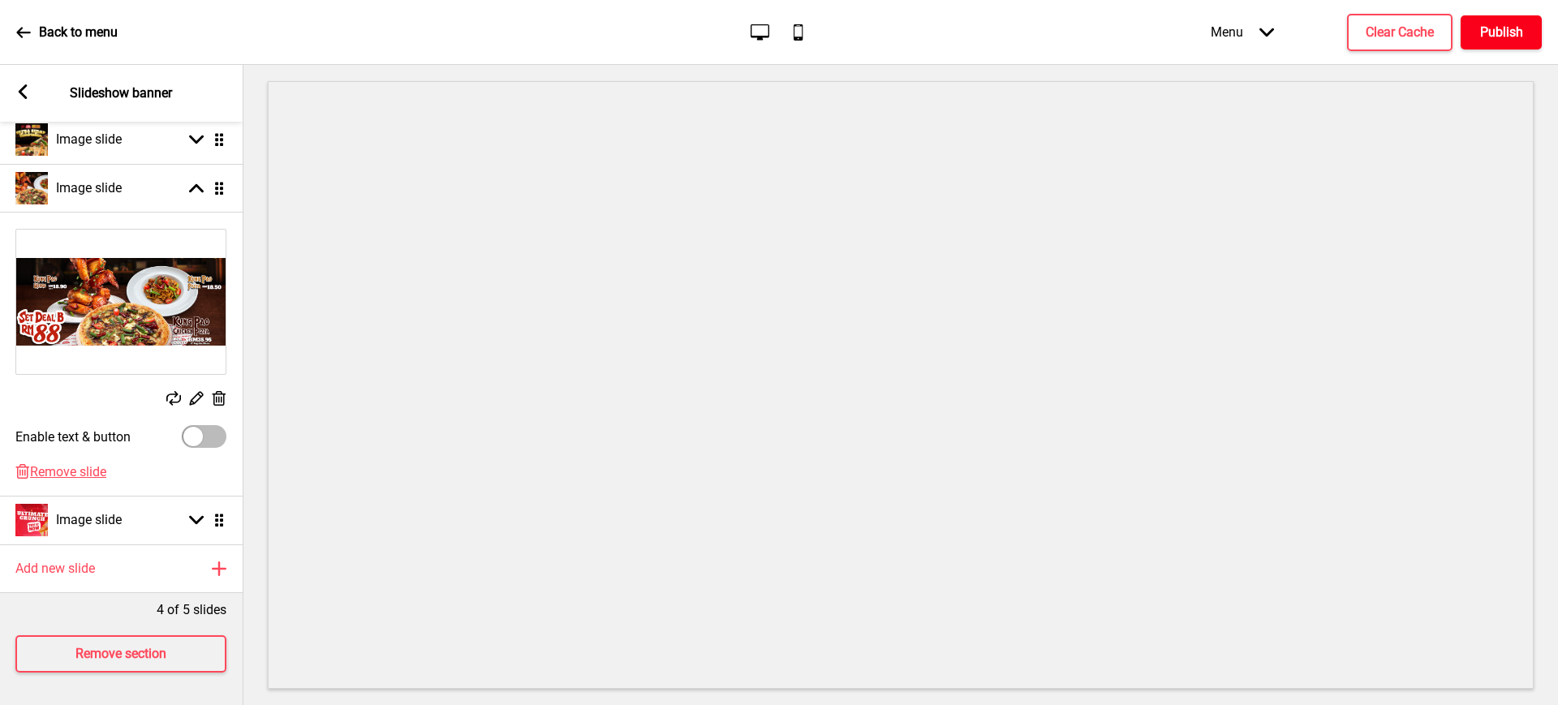
click at [1506, 28] on h4 "Publish" at bounding box center [1501, 33] width 43 height 18
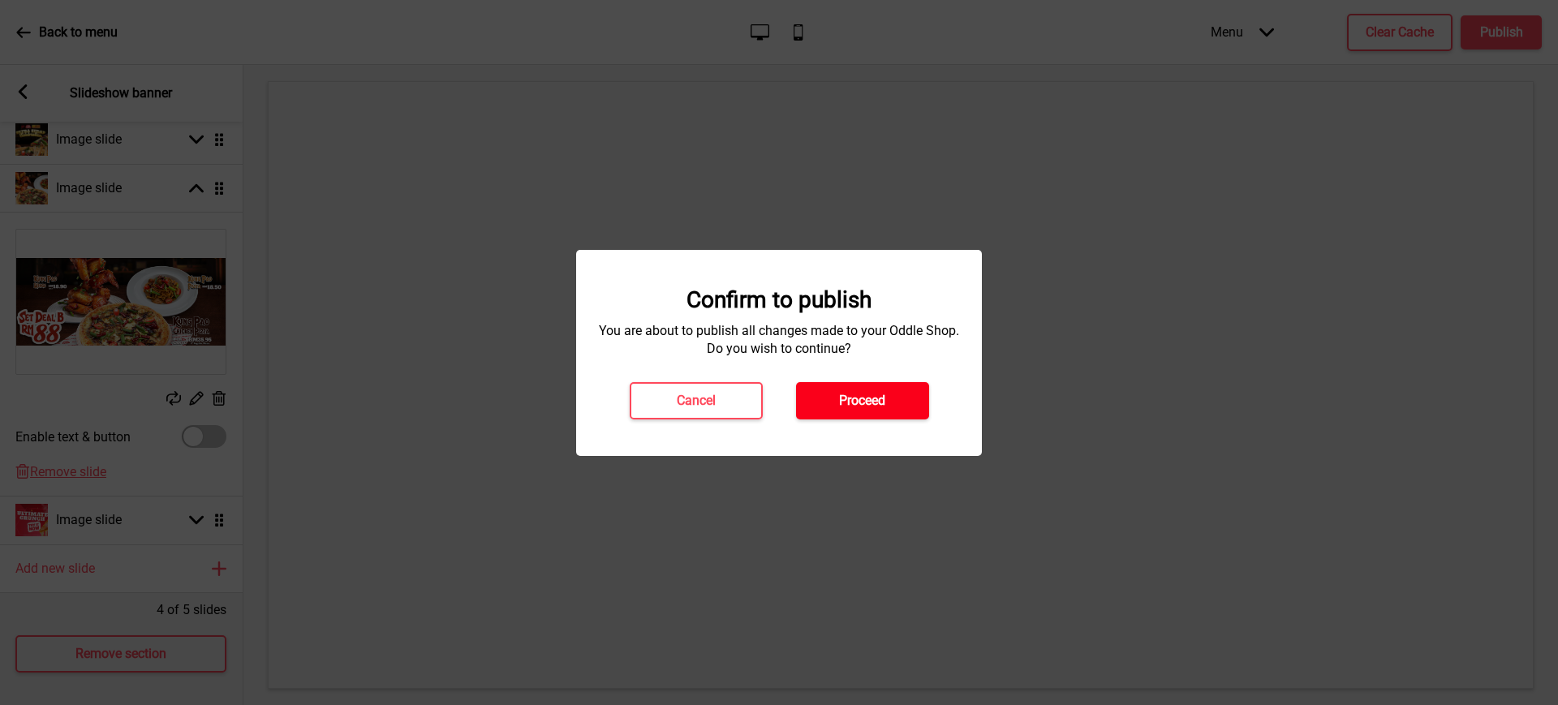
click at [875, 402] on h4 "Proceed" at bounding box center [862, 401] width 46 height 18
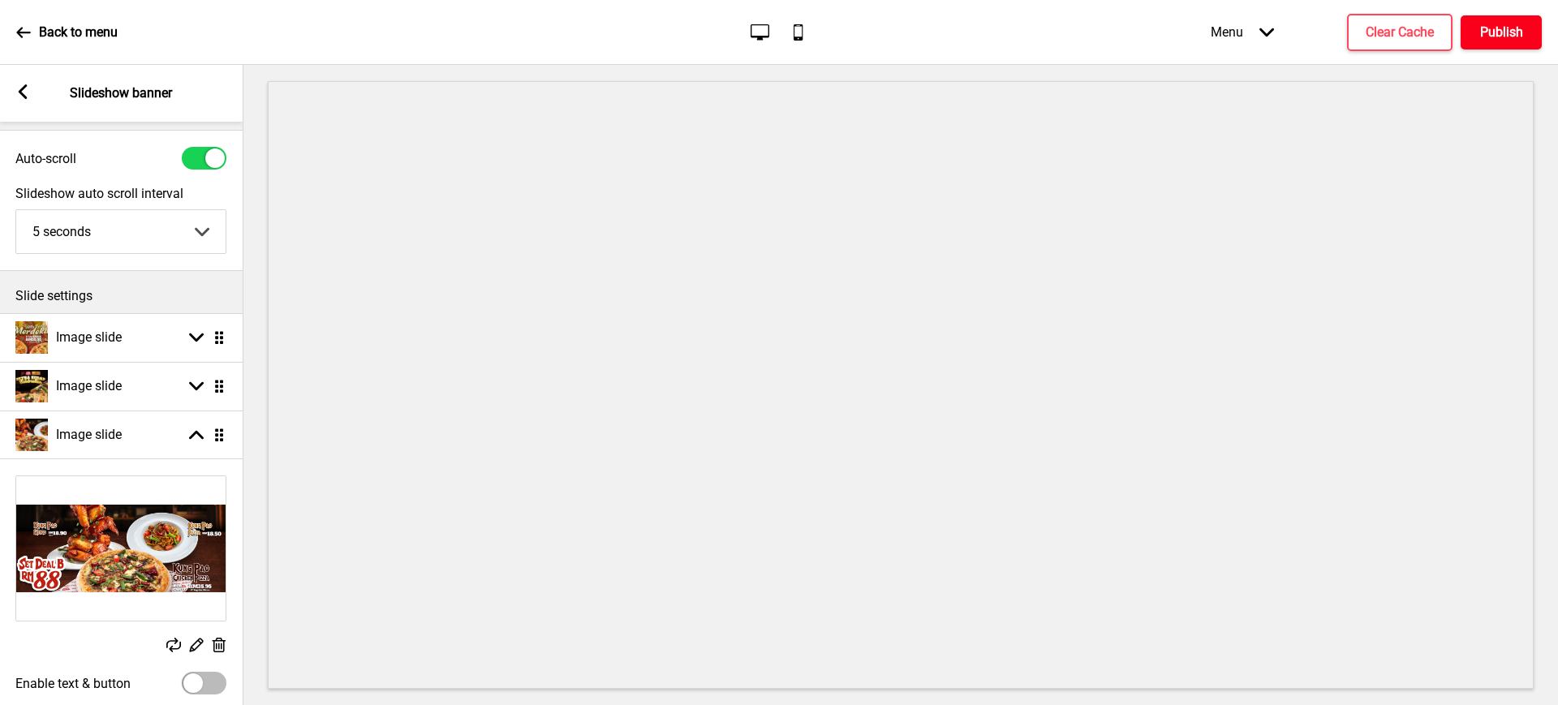
scroll to position [0, 0]
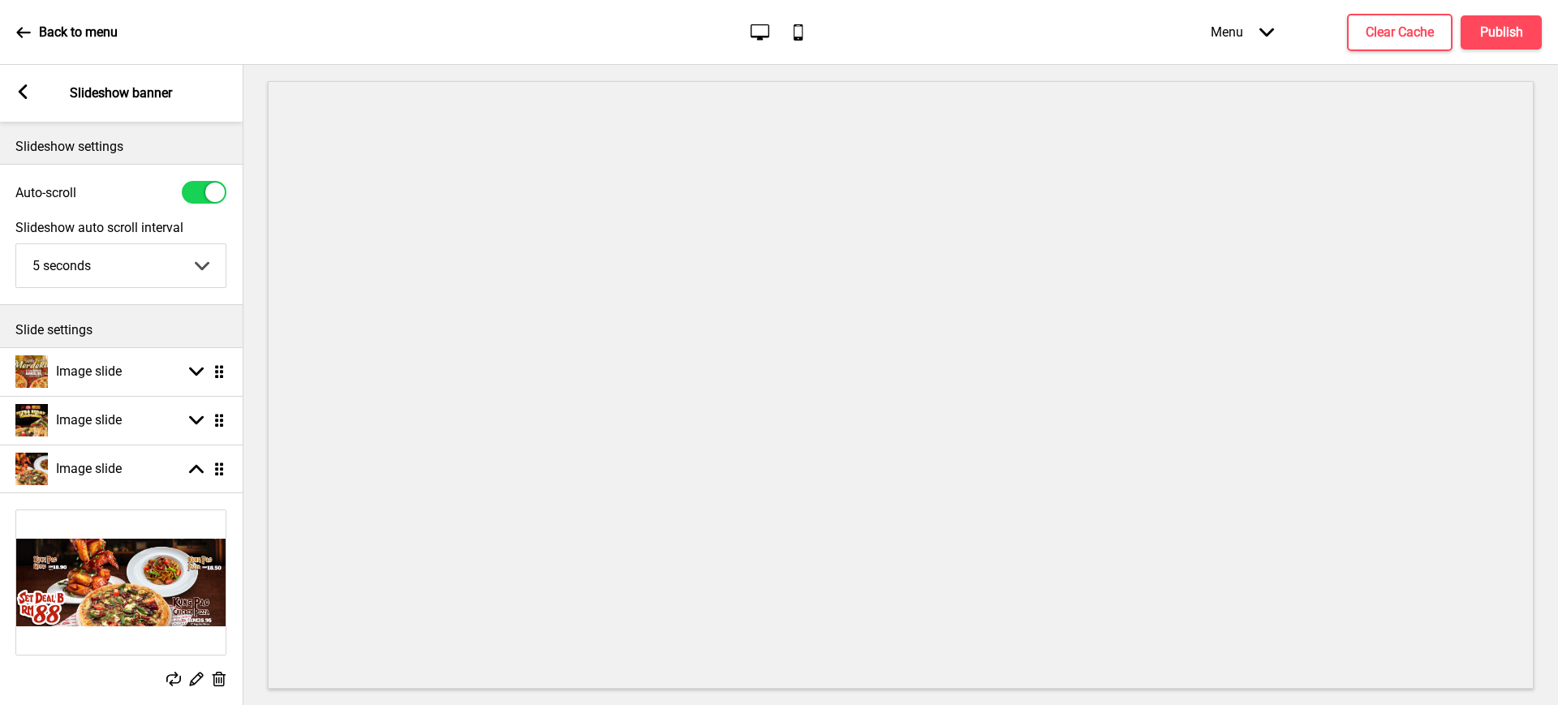
click at [32, 34] on div "Back to menu" at bounding box center [66, 33] width 101 height 44
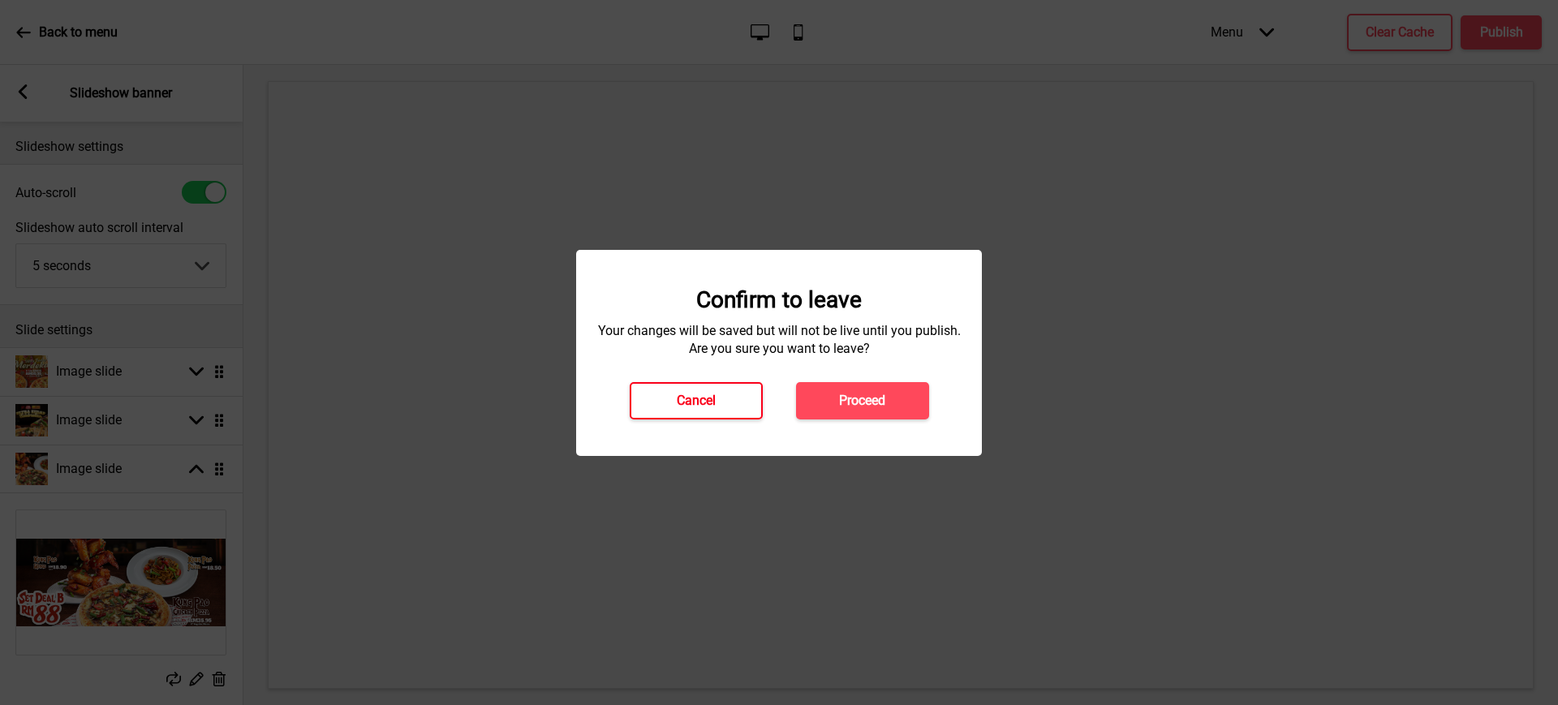
click at [677, 418] on button "Cancel" at bounding box center [696, 400] width 133 height 37
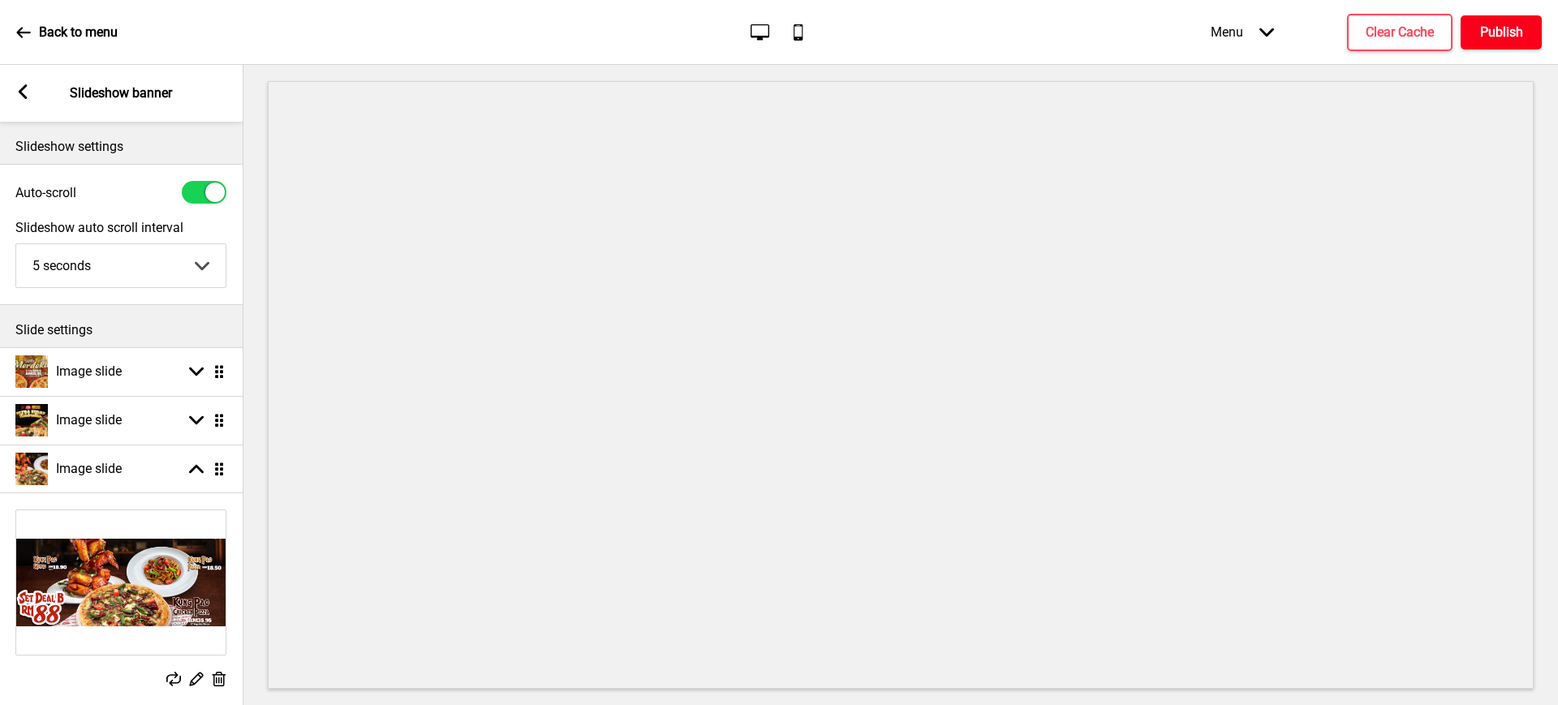
click at [1526, 24] on button "Publish" at bounding box center [1501, 32] width 81 height 34
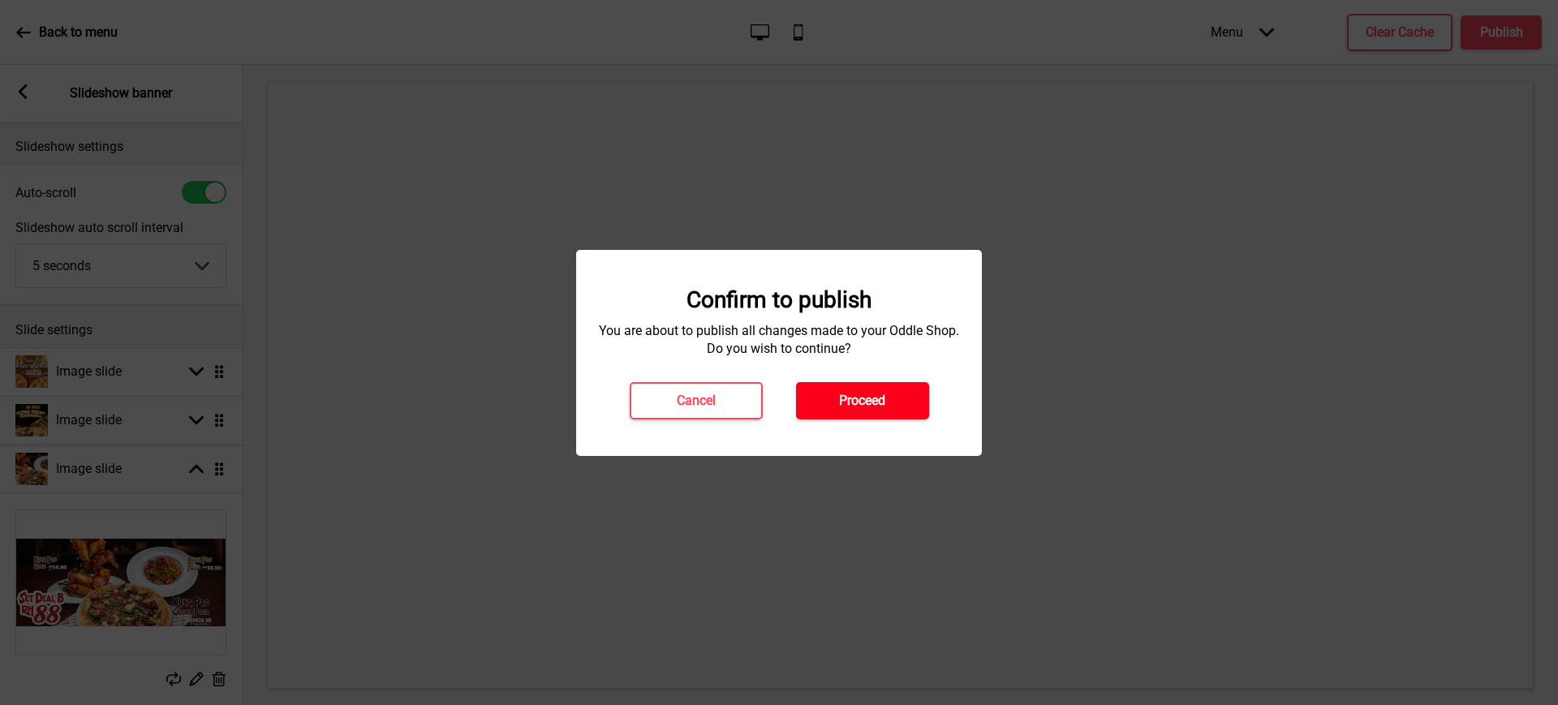
click at [858, 405] on h4 "Proceed" at bounding box center [862, 401] width 46 height 18
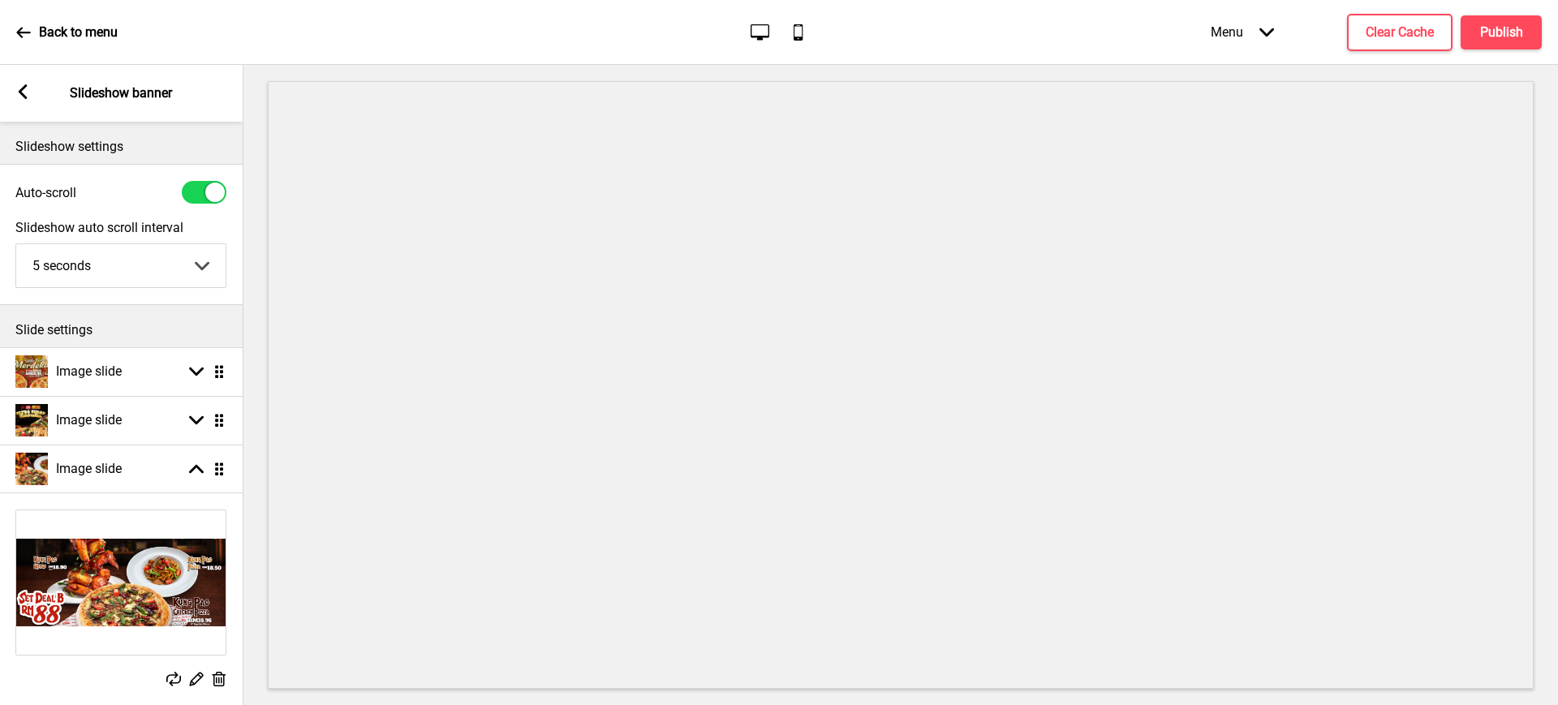
click at [39, 18] on div "Back to menu" at bounding box center [66, 33] width 101 height 44
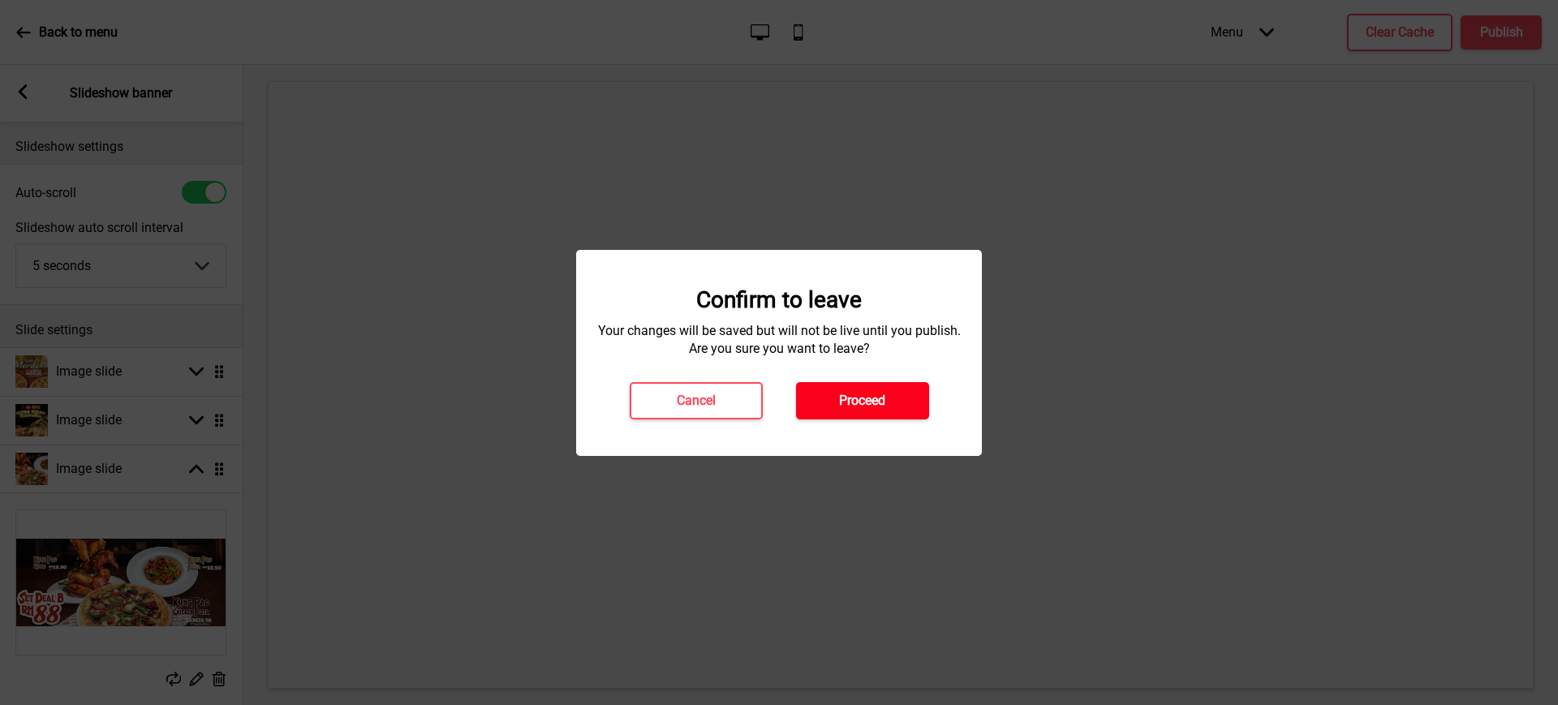
click at [862, 390] on button "Proceed" at bounding box center [862, 400] width 133 height 37
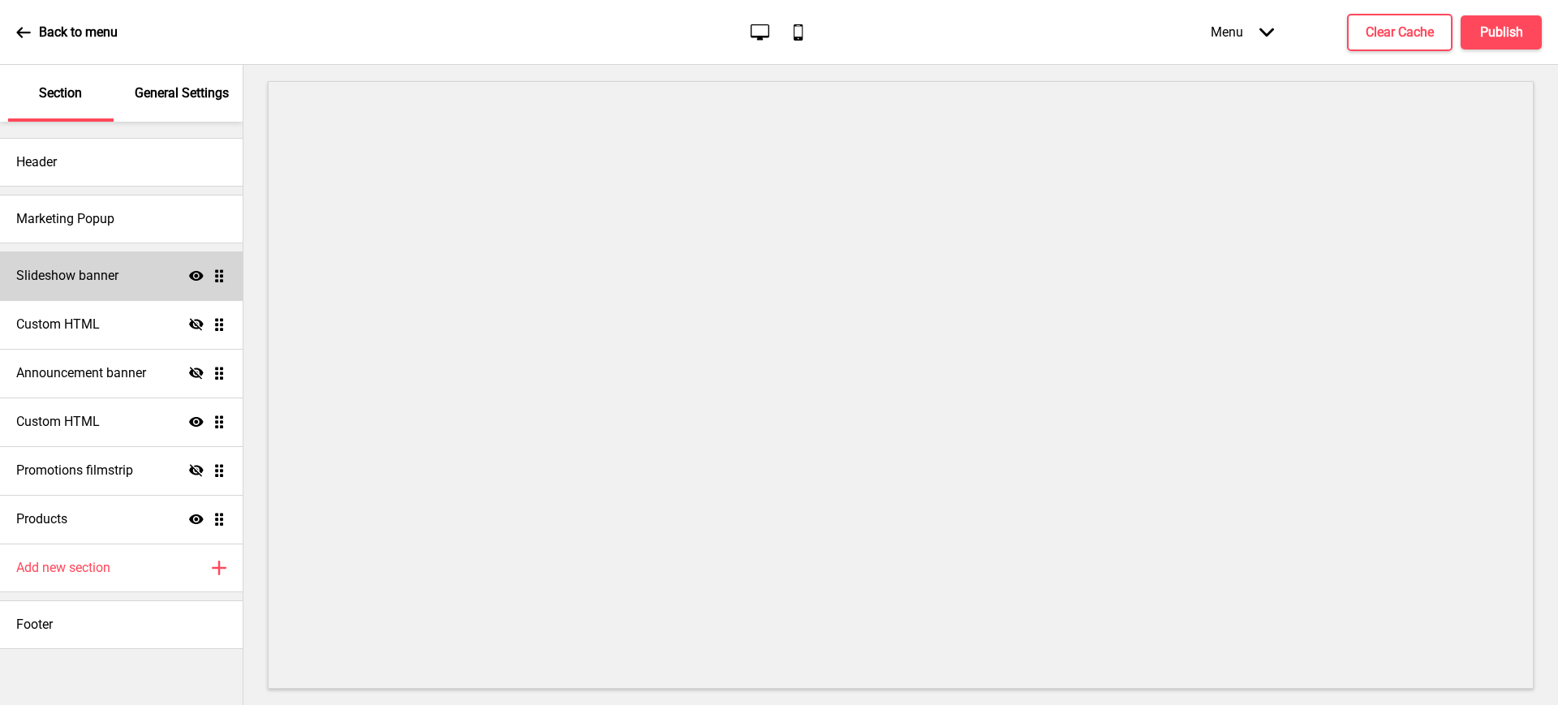
click at [81, 278] on h4 "Slideshow banner" at bounding box center [67, 276] width 102 height 18
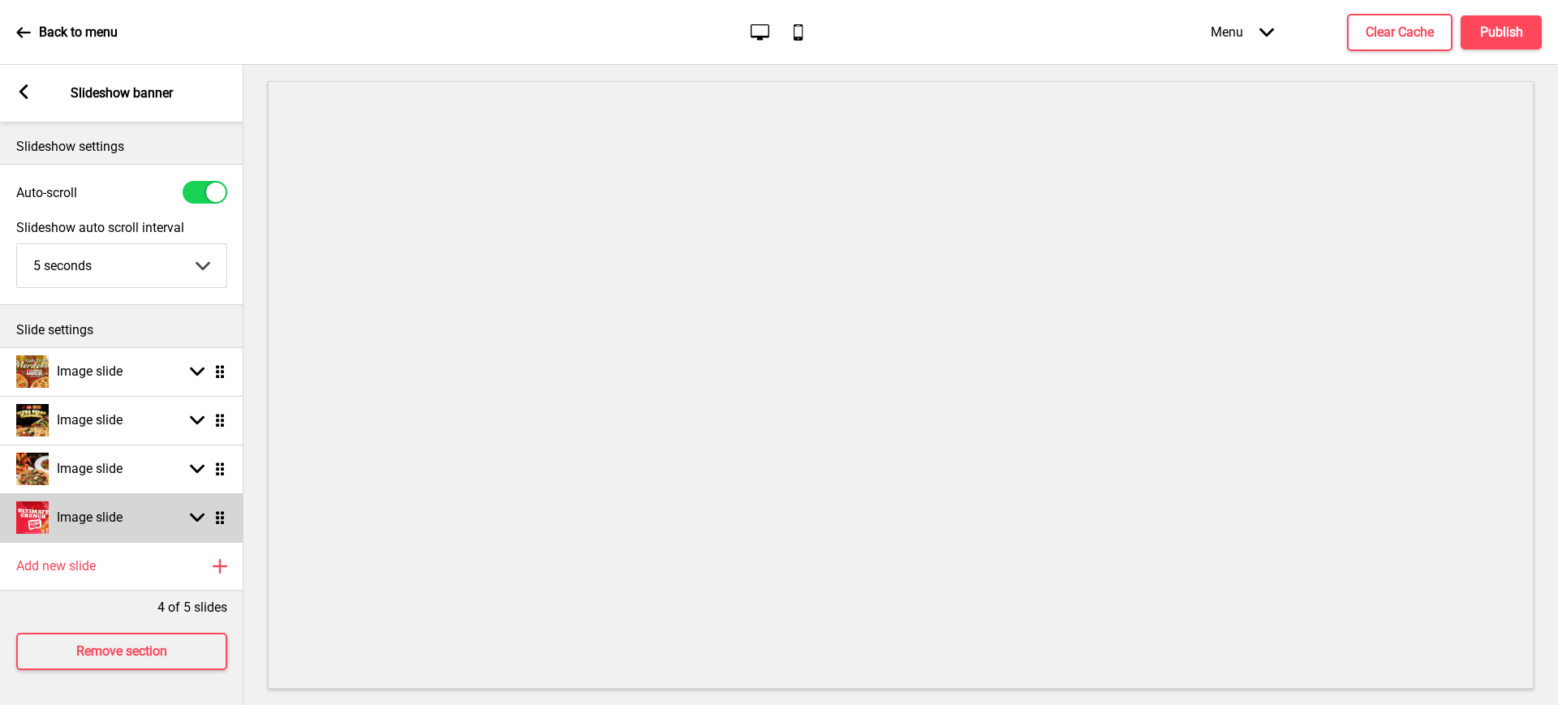
click at [83, 493] on div "Image slide Arrow down Drag" at bounding box center [121, 517] width 243 height 49
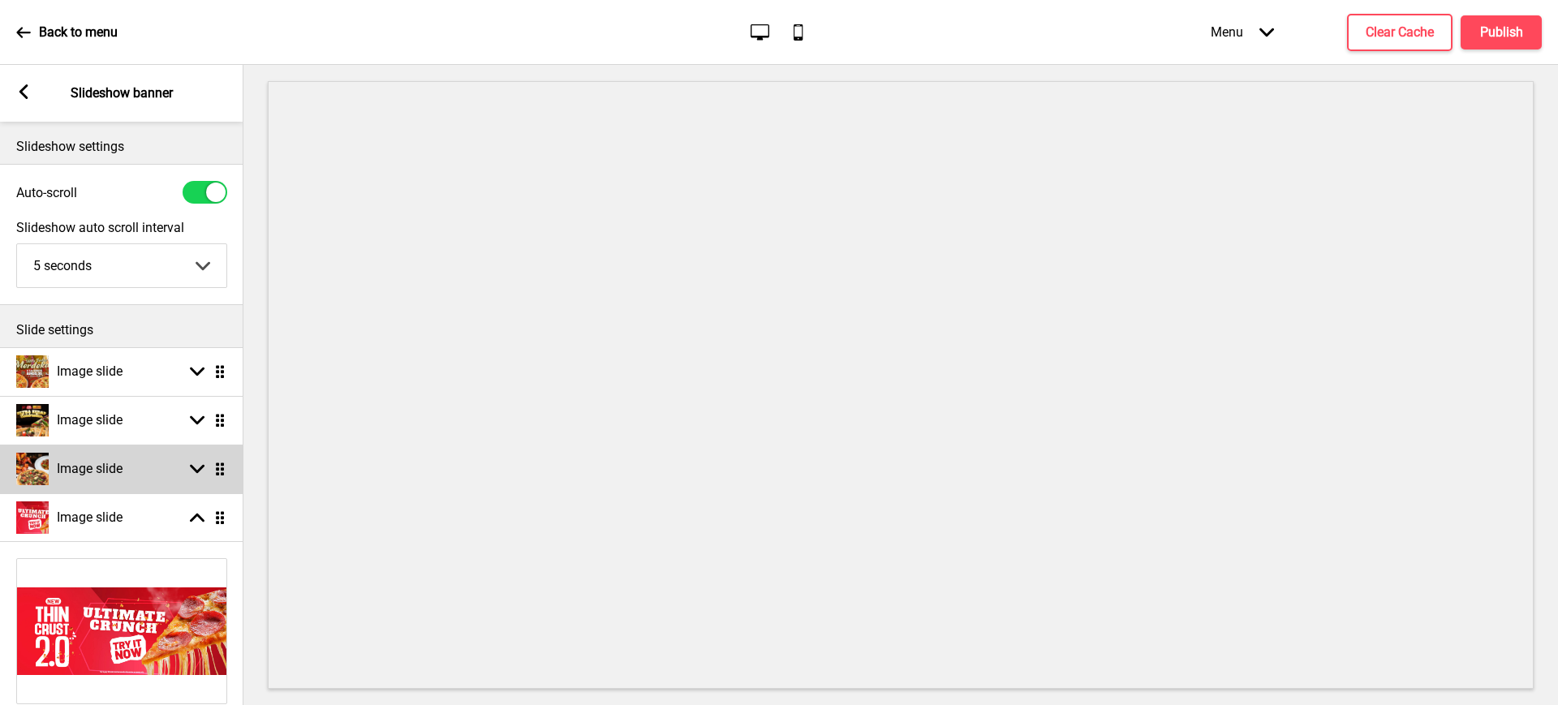
click at [82, 467] on h4 "Image slide" at bounding box center [90, 469] width 66 height 18
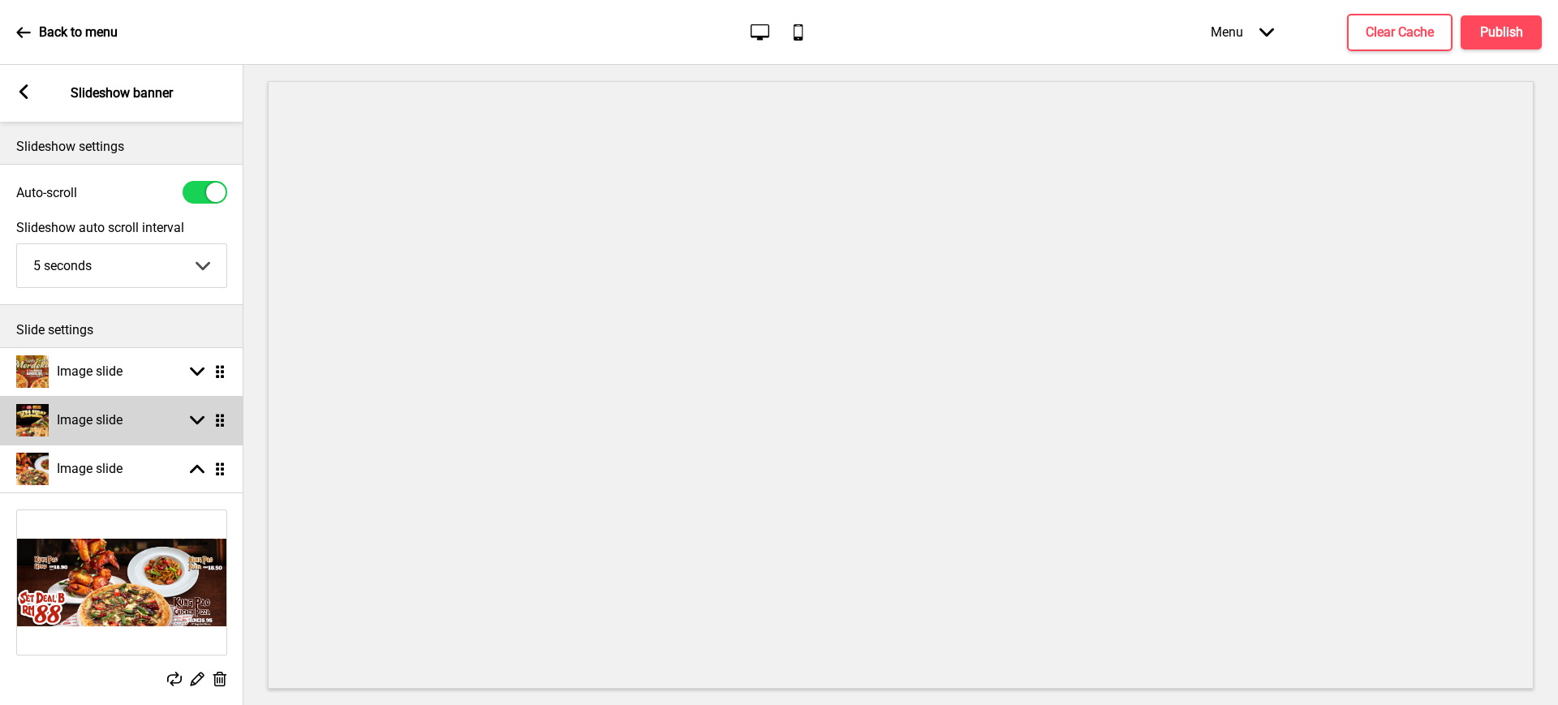
click at [98, 424] on h4 "Image slide" at bounding box center [90, 420] width 66 height 18
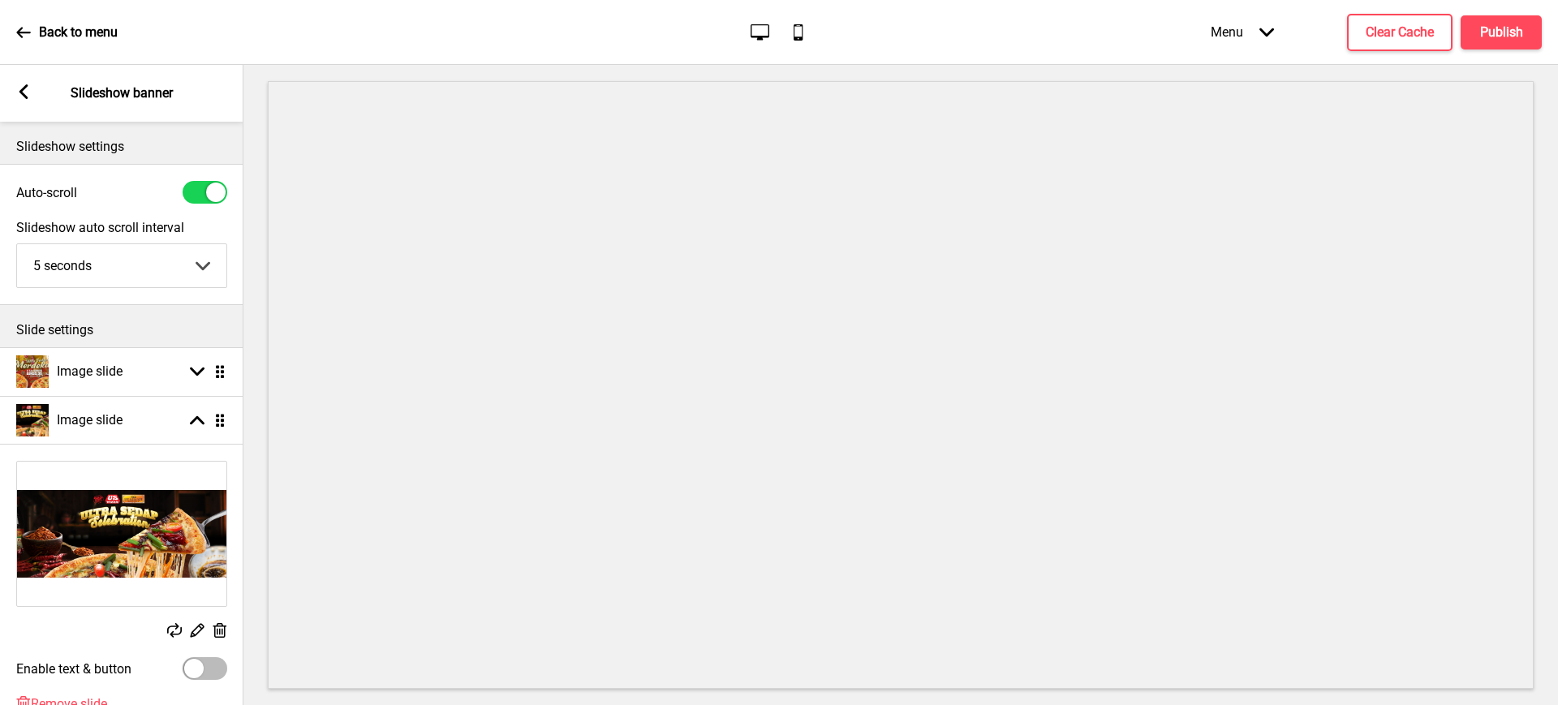
click at [199, 624] on rect at bounding box center [196, 630] width 17 height 17
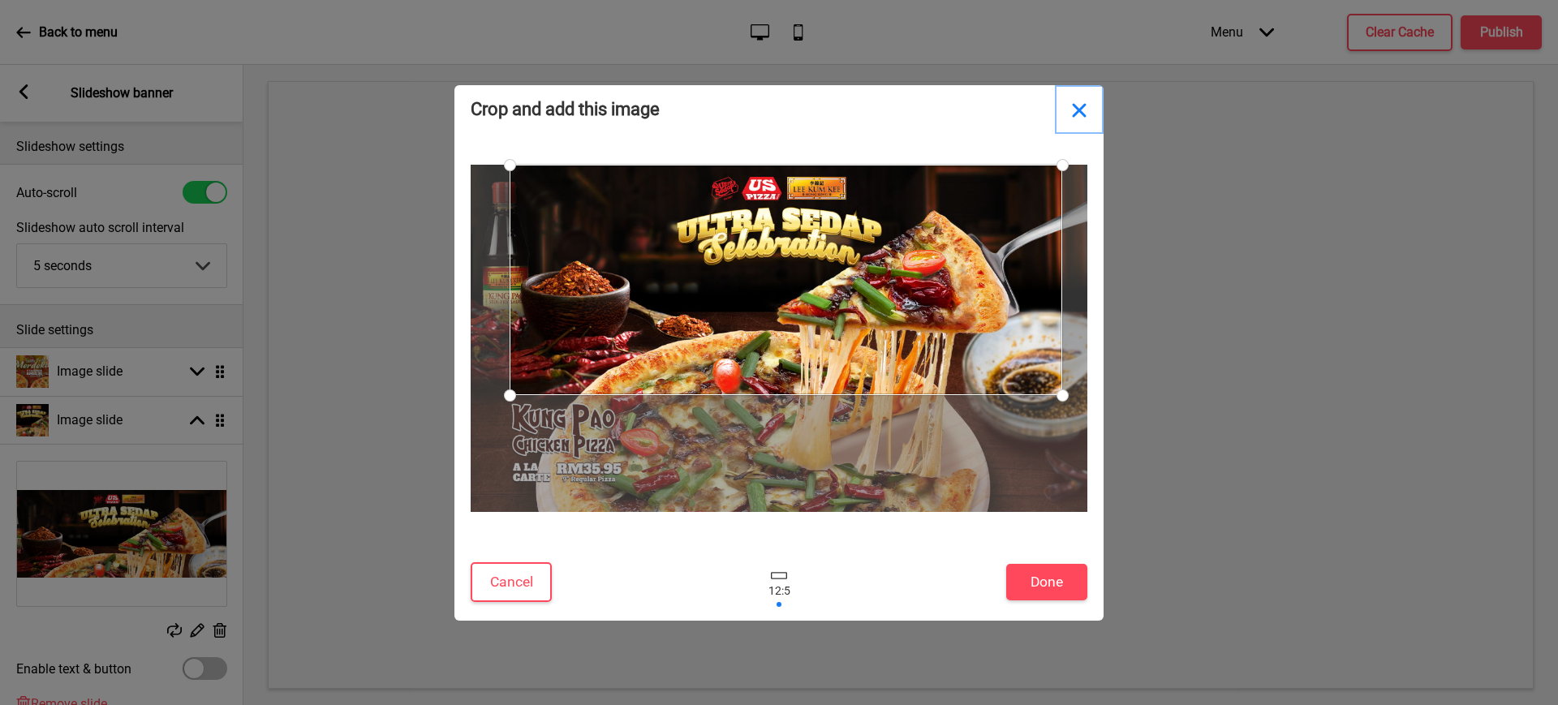
click at [1075, 102] on button "Close" at bounding box center [1079, 109] width 49 height 49
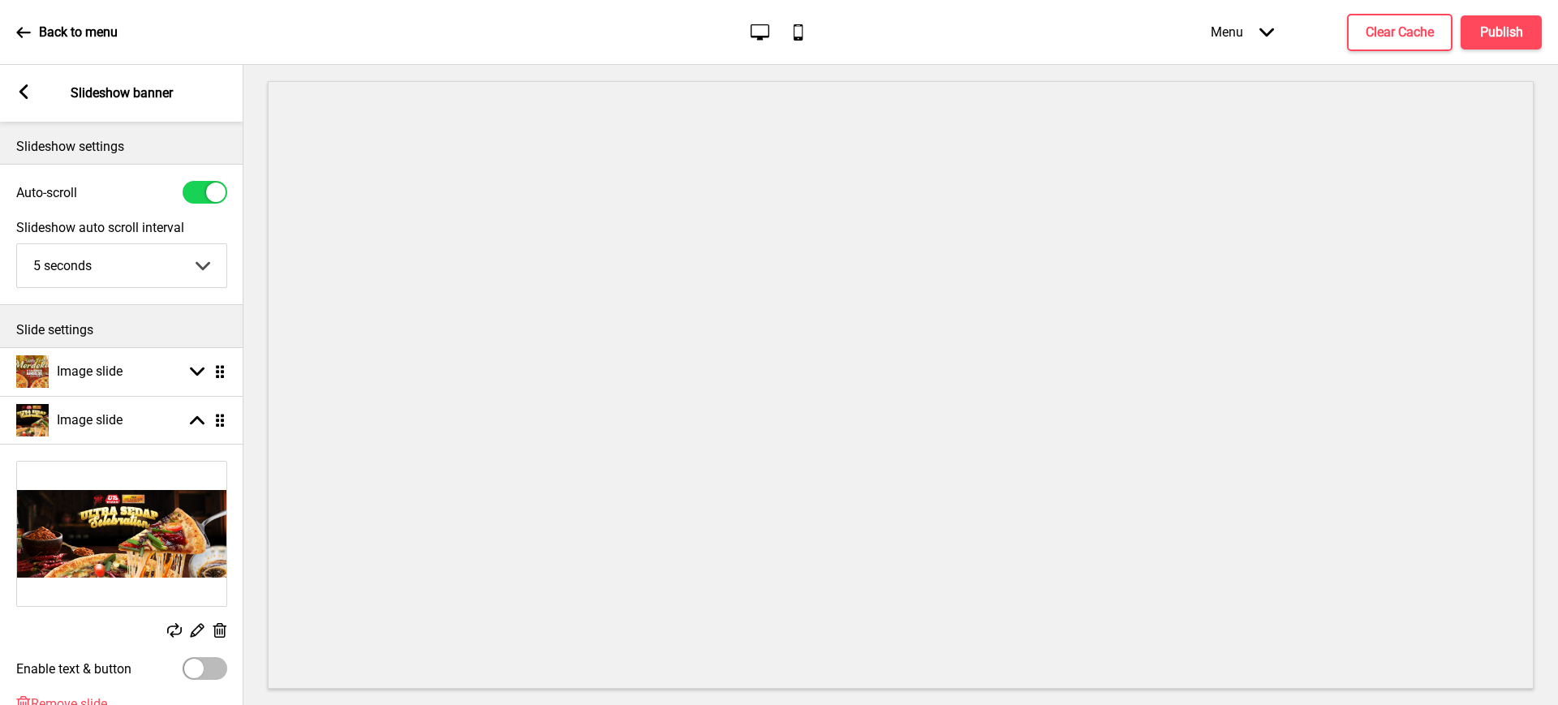
click at [195, 632] on rect at bounding box center [196, 630] width 17 height 17
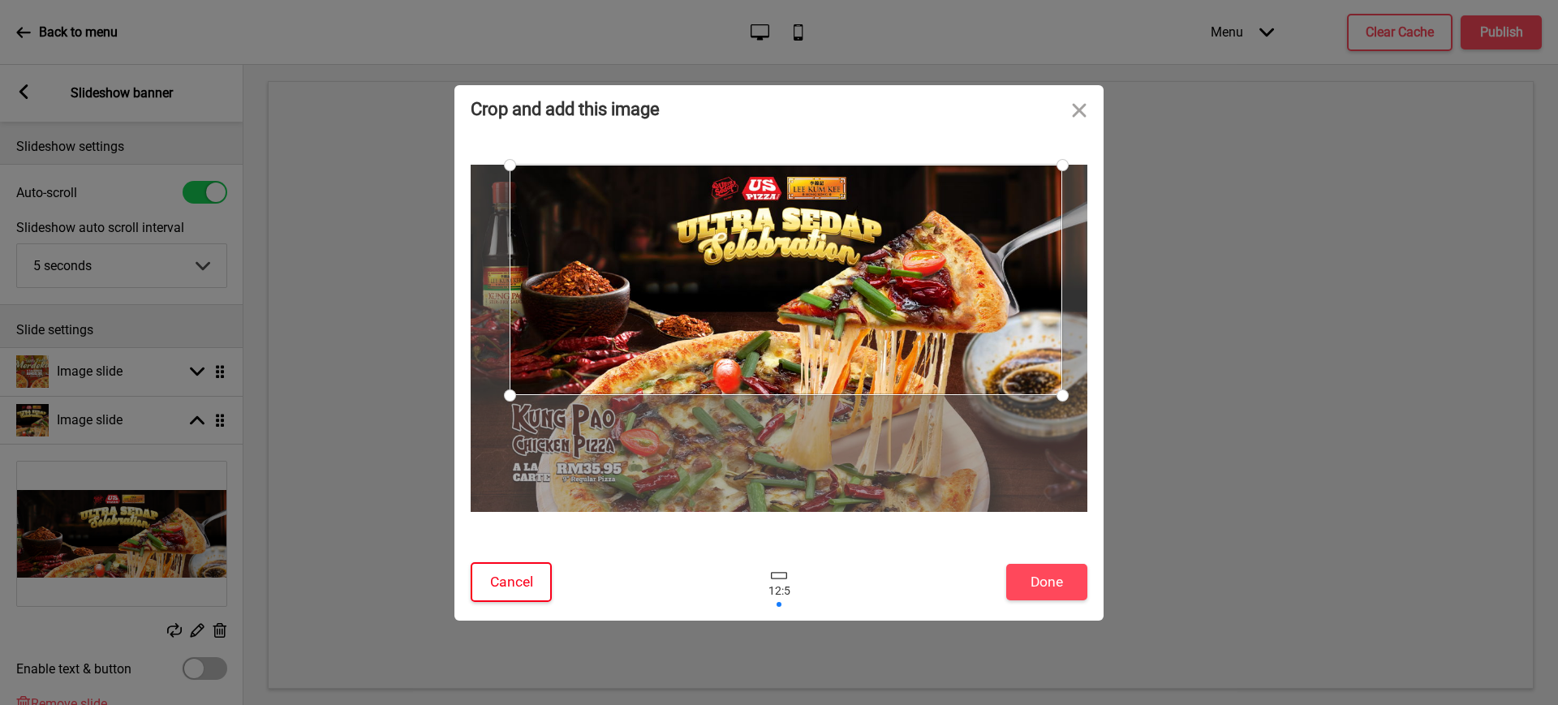
click at [505, 588] on button "Cancel" at bounding box center [511, 582] width 81 height 40
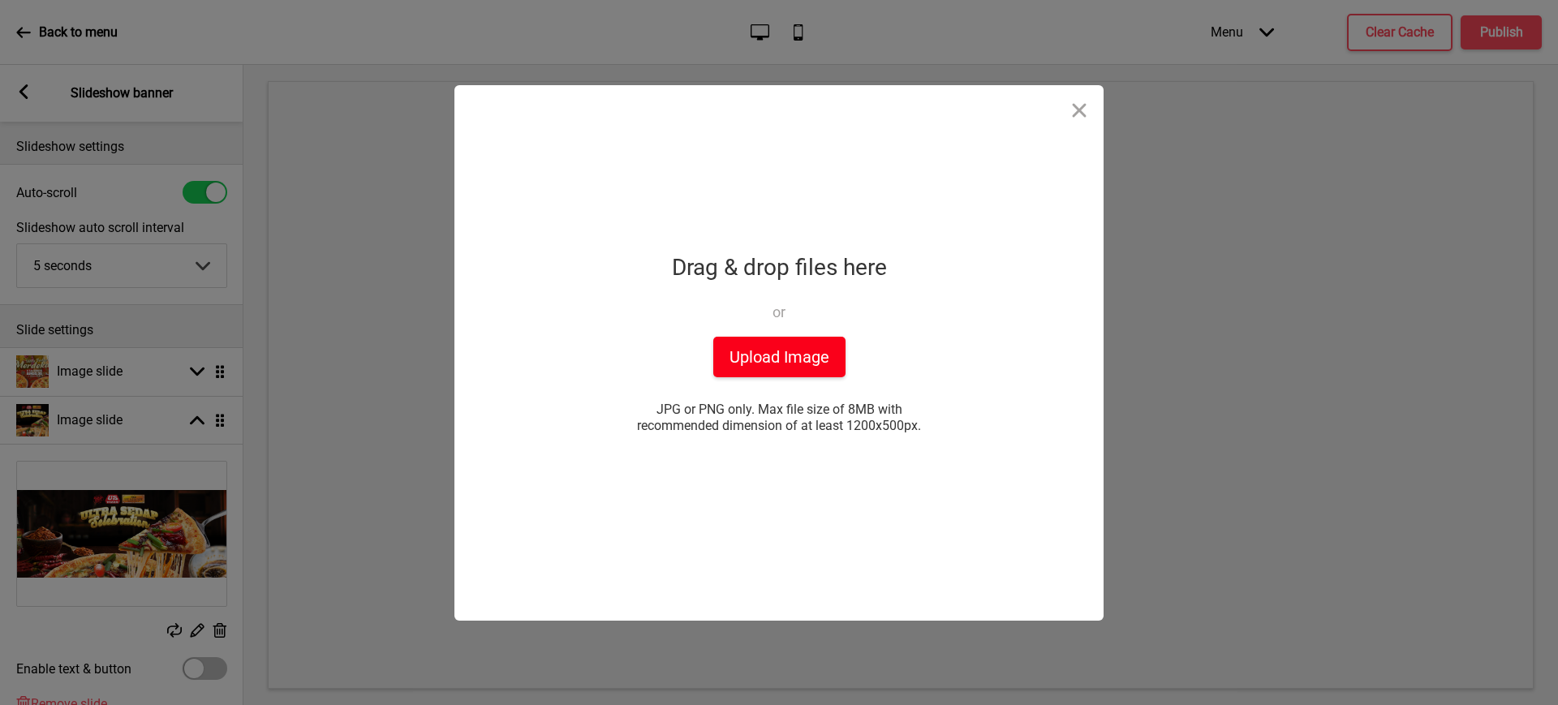
click at [807, 370] on button "Upload Image" at bounding box center [779, 357] width 132 height 41
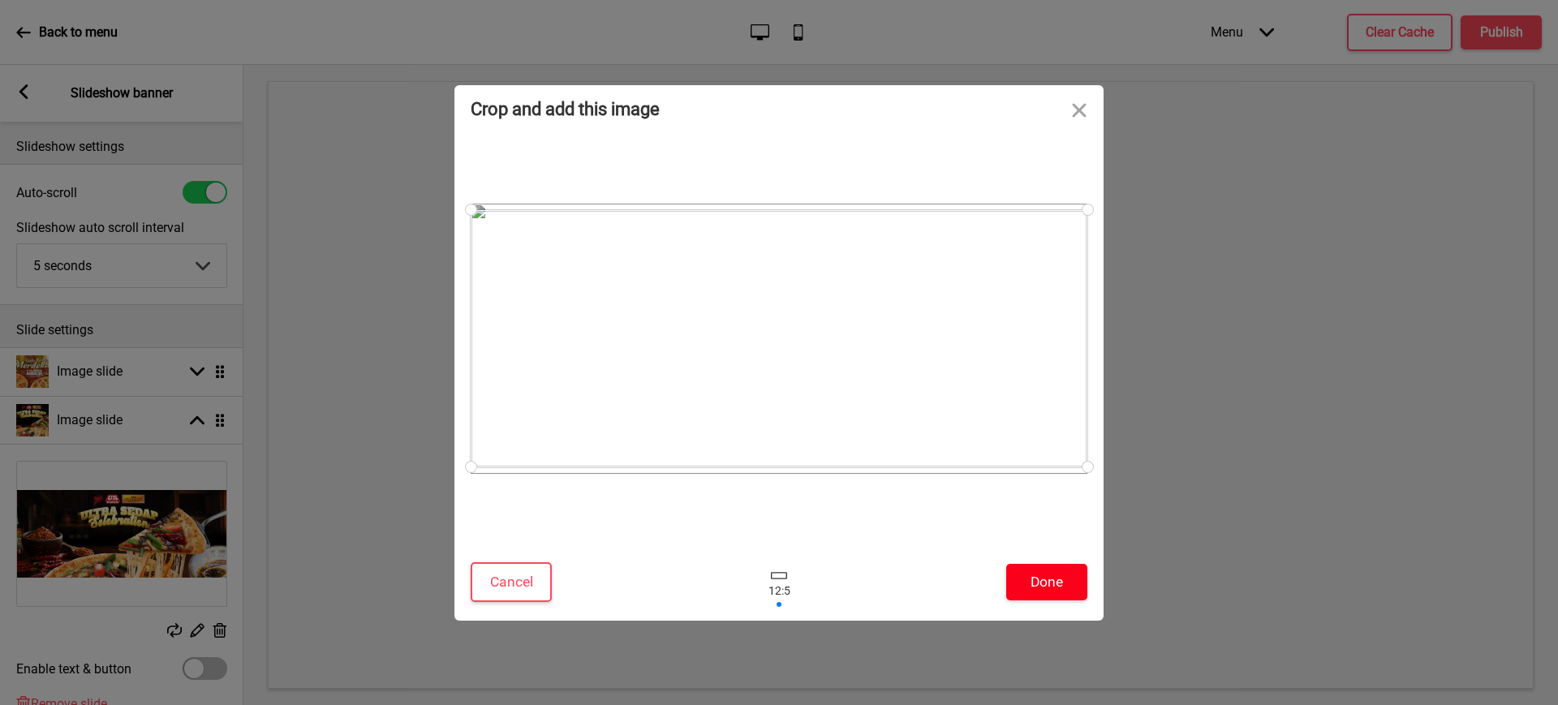
click at [1071, 585] on button "Done" at bounding box center [1046, 582] width 81 height 37
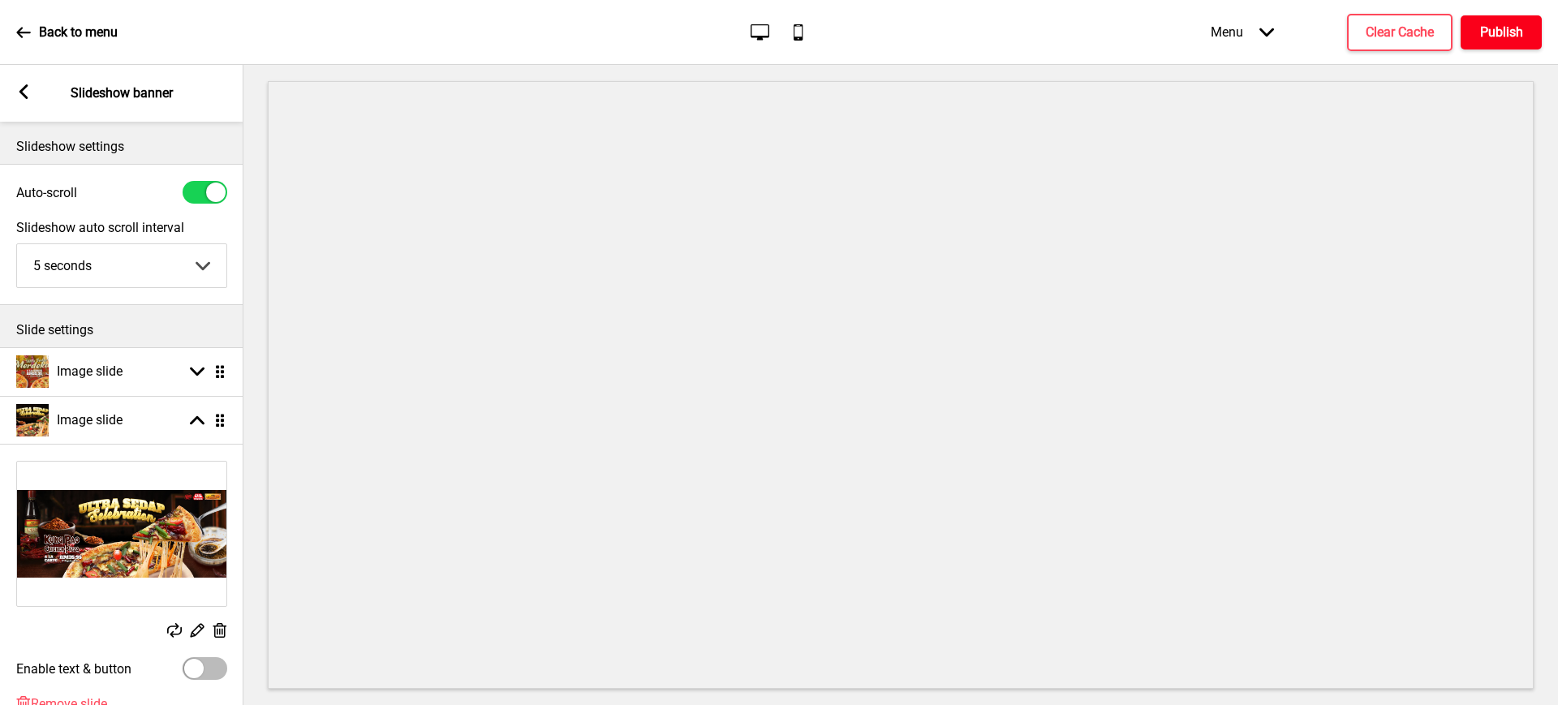
click at [1496, 37] on h4 "Publish" at bounding box center [1501, 33] width 43 height 18
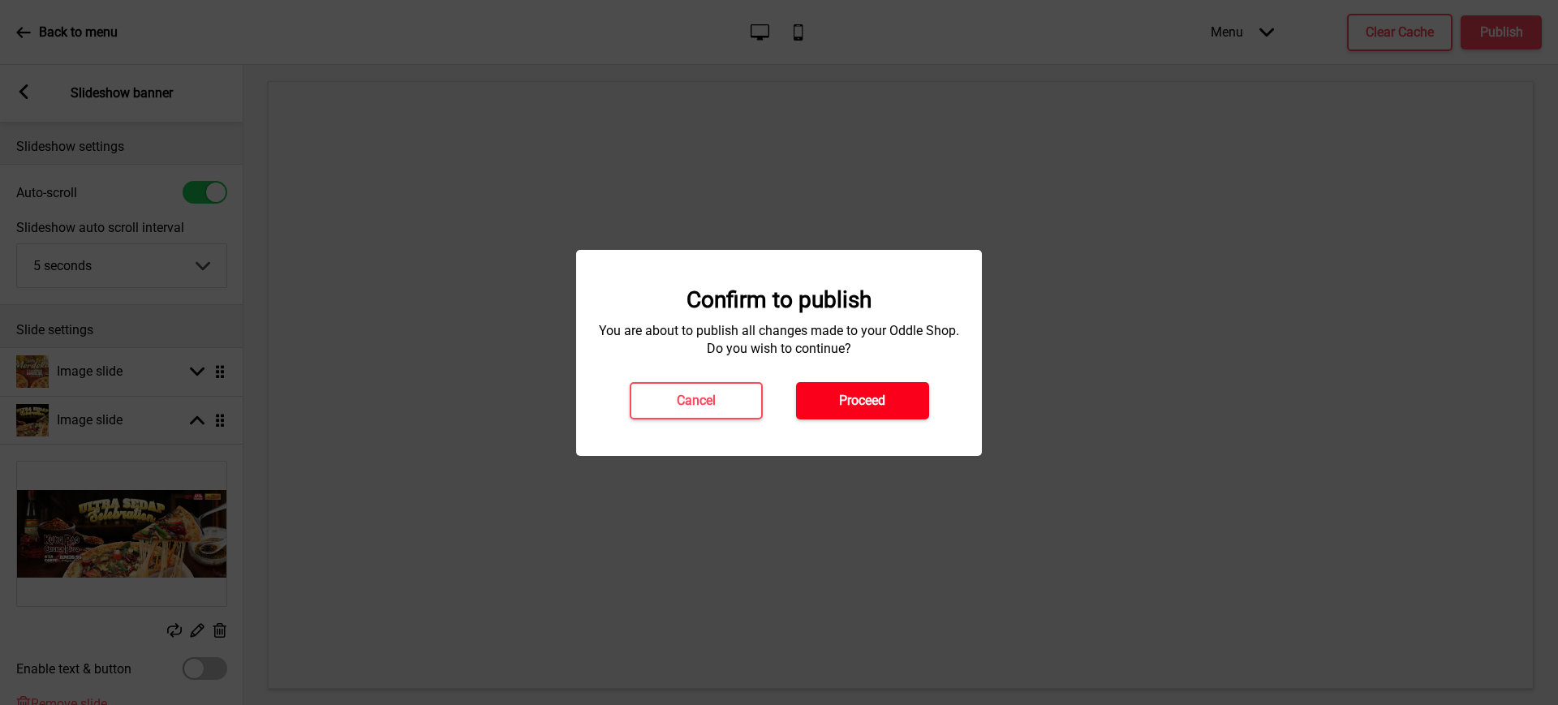
click at [915, 403] on button "Proceed" at bounding box center [862, 400] width 133 height 37
